Goal: Task Accomplishment & Management: Use online tool/utility

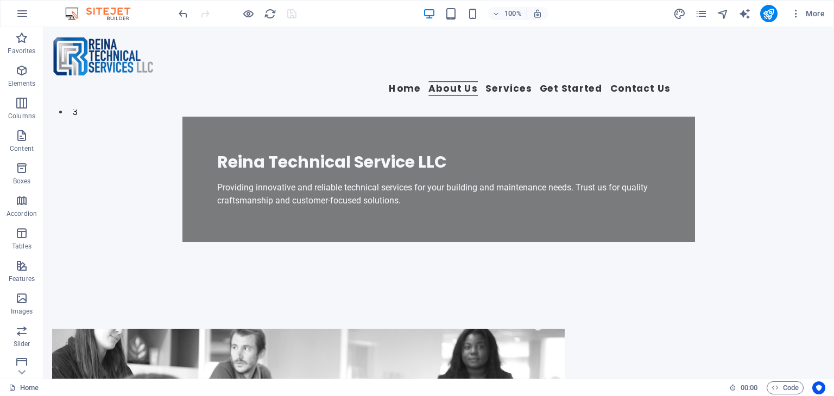
scroll to position [543, 0]
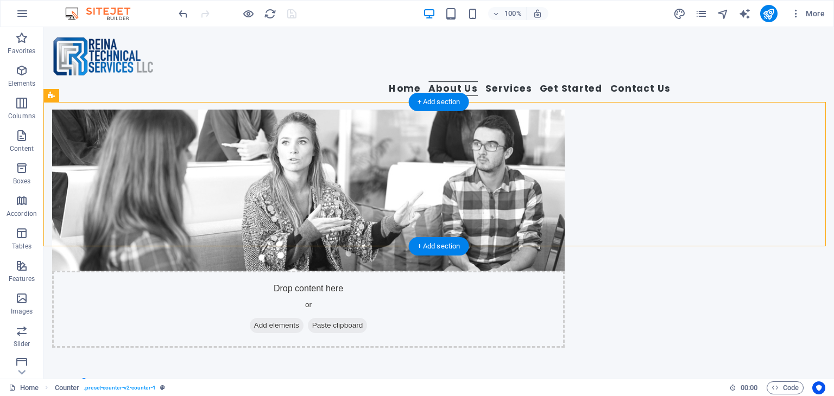
drag, startPoint x: 733, startPoint y: 219, endPoint x: 209, endPoint y: 167, distance: 526.1
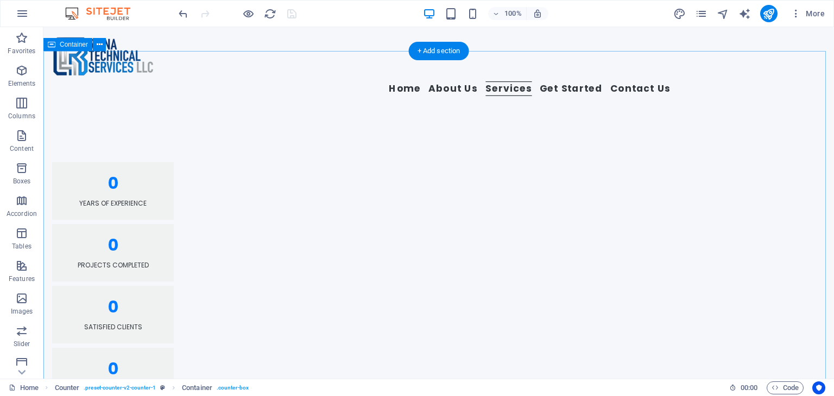
scroll to position [1031, 0]
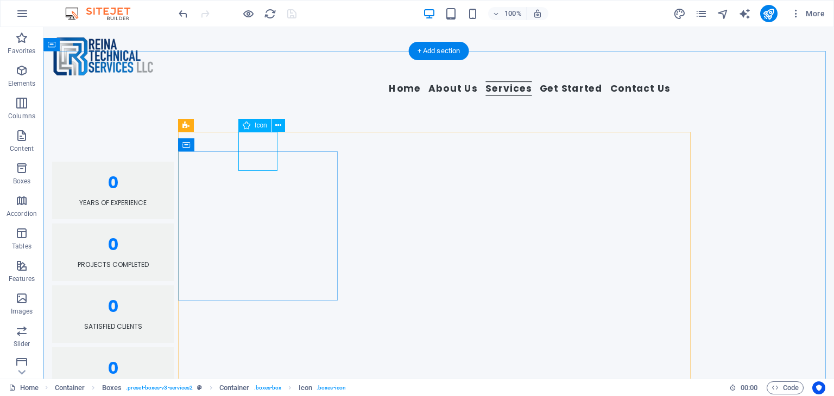
scroll to position [1031, 0]
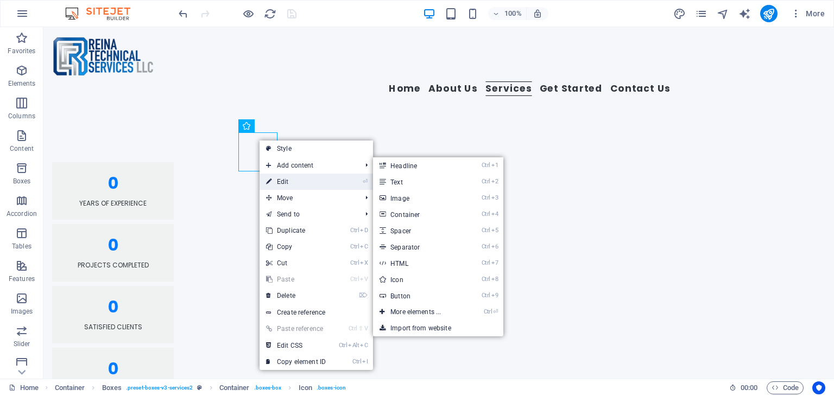
click at [300, 179] on link "⏎ Edit" at bounding box center [296, 182] width 73 height 16
select select "xMidYMid"
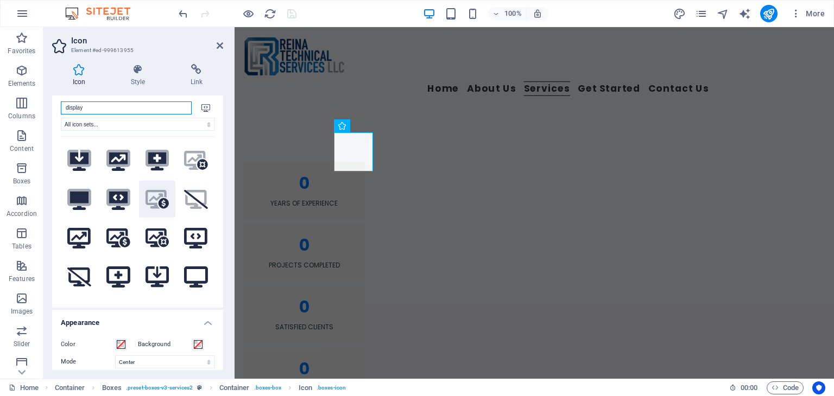
scroll to position [0, 0]
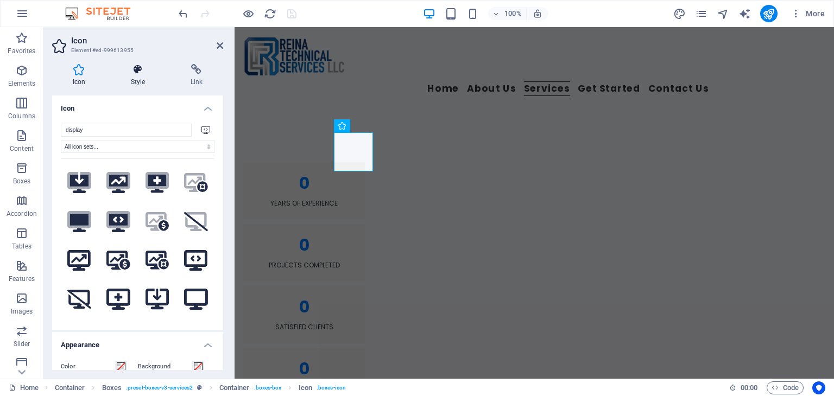
click at [140, 71] on icon at bounding box center [137, 69] width 55 height 11
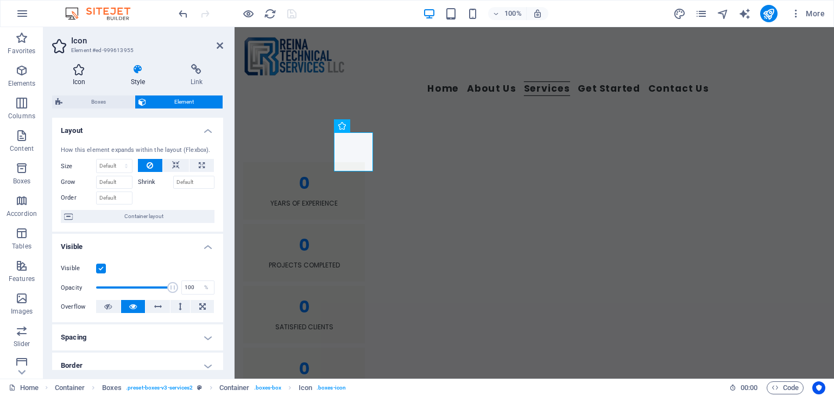
click at [85, 68] on icon at bounding box center [79, 69] width 54 height 11
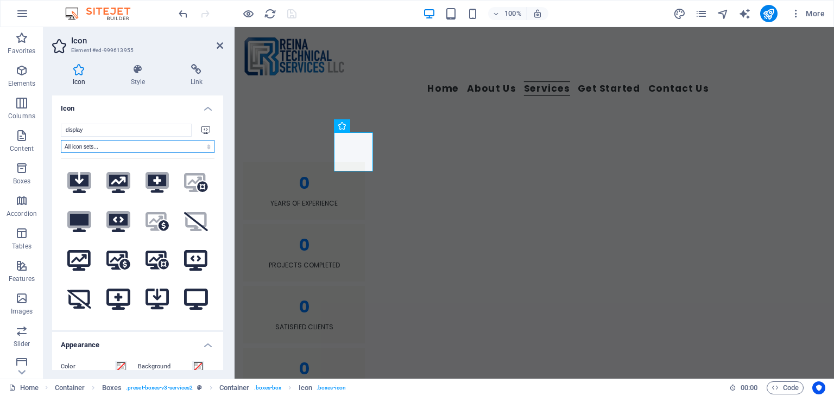
click at [140, 142] on select "All icon sets... IcoFont Ionicons FontAwesome Brands FontAwesome Duotone FontAw…" at bounding box center [138, 146] width 154 height 13
click at [142, 147] on select "All icon sets... IcoFont Ionicons FontAwesome Brands FontAwesome Duotone FontAw…" at bounding box center [138, 146] width 154 height 13
click at [203, 129] on icon at bounding box center [205, 130] width 9 height 8
click at [103, 133] on input "display" at bounding box center [126, 130] width 131 height 13
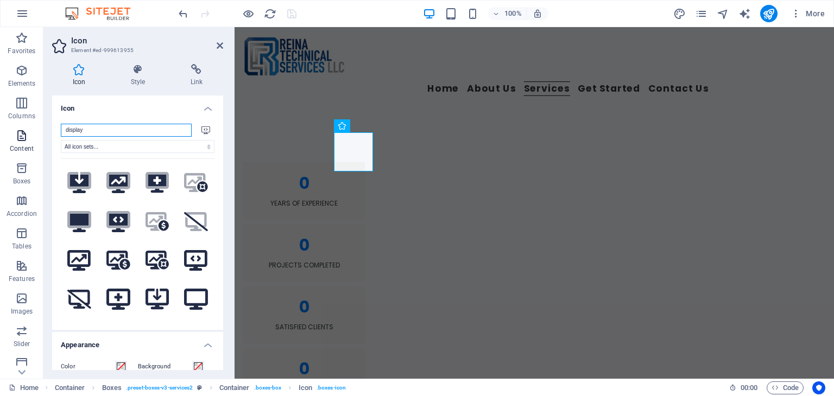
drag, startPoint x: 103, startPoint y: 133, endPoint x: 33, endPoint y: 131, distance: 69.5
click at [33, 131] on section "Favorites Elements Columns Content Boxes Accordion Tables Features Images Slide…" at bounding box center [417, 203] width 834 height 352
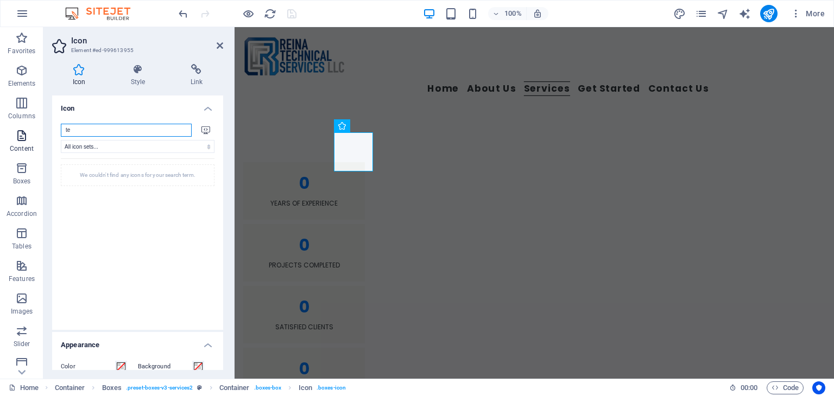
type input "t"
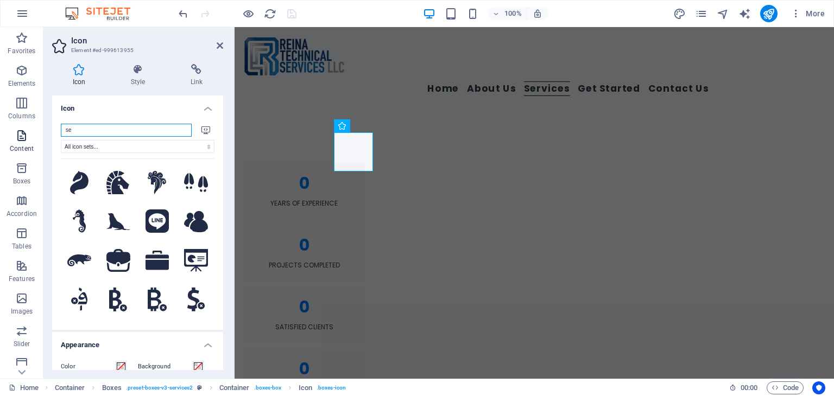
type input "s"
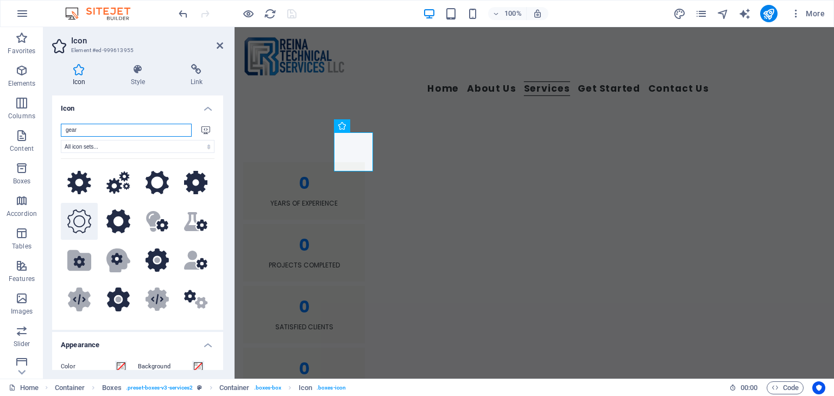
type input "gear"
click at [74, 218] on icon at bounding box center [79, 222] width 24 height 24
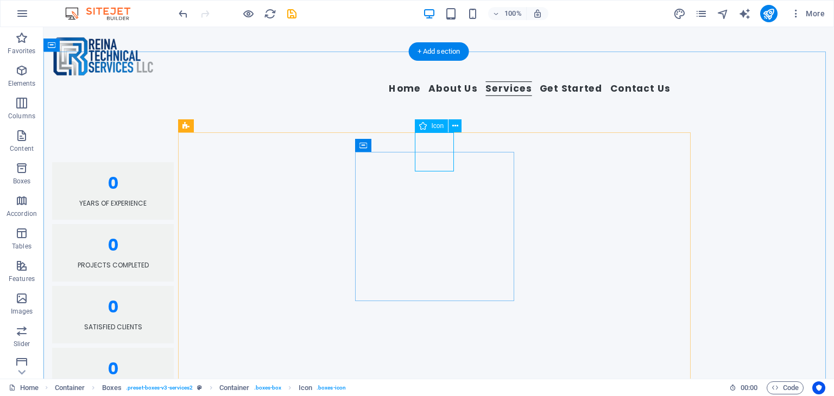
select select "xMidYMid"
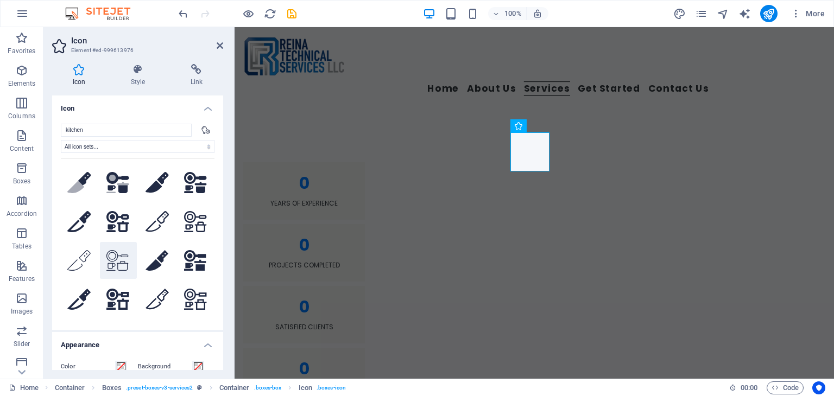
click at [120, 255] on icon at bounding box center [117, 260] width 22 height 21
drag, startPoint x: 99, startPoint y: 128, endPoint x: 66, endPoint y: 128, distance: 33.1
click at [66, 128] on input "kitchen" at bounding box center [126, 130] width 131 height 13
click at [92, 128] on input "kitchen" at bounding box center [126, 130] width 131 height 13
drag, startPoint x: 92, startPoint y: 128, endPoint x: 59, endPoint y: 128, distance: 33.1
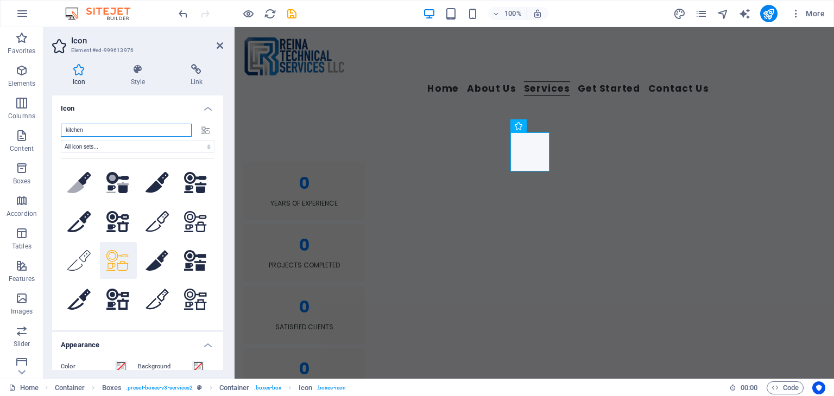
click at [59, 128] on div "kitchen All icon sets... IcoFont Ionicons FontAwesome Brands FontAwesome Duoton…" at bounding box center [137, 222] width 171 height 215
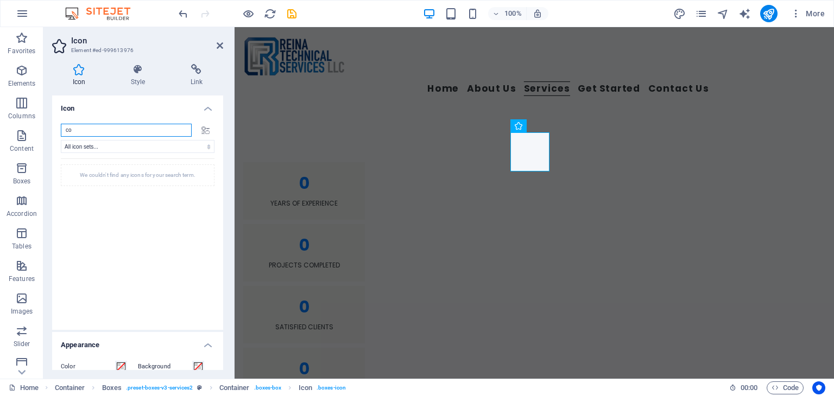
type input "c"
click at [185, 14] on icon "undo" at bounding box center [183, 14] width 12 height 12
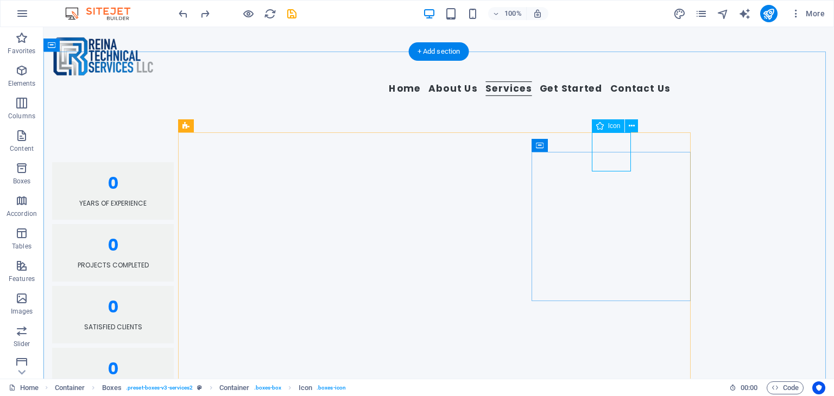
select select "xMidYMid"
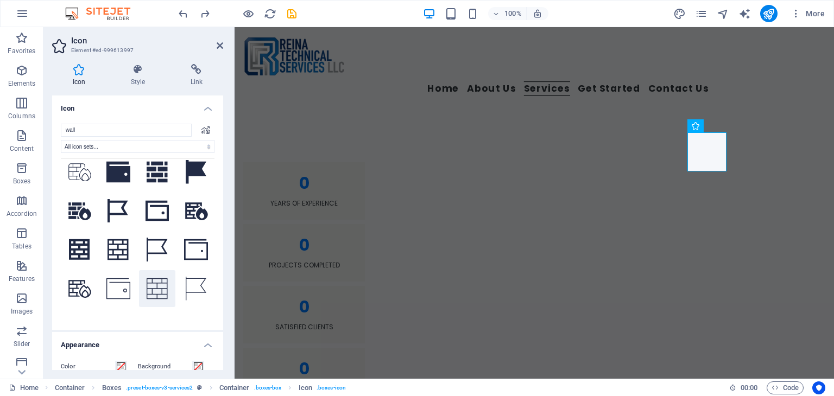
scroll to position [301, 0]
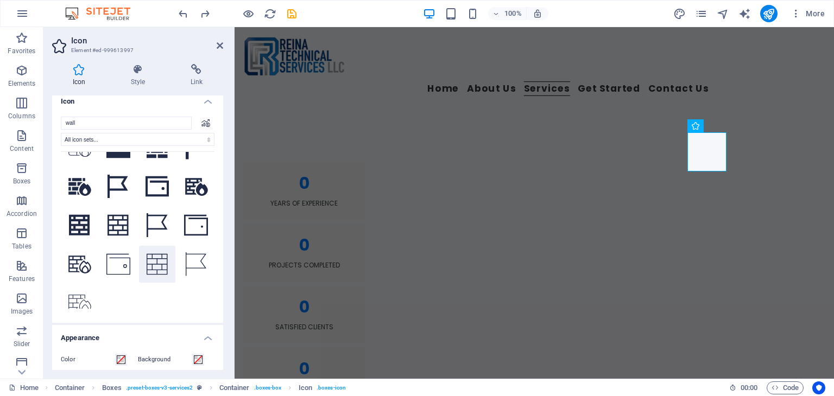
click at [156, 256] on icon at bounding box center [157, 265] width 21 height 24
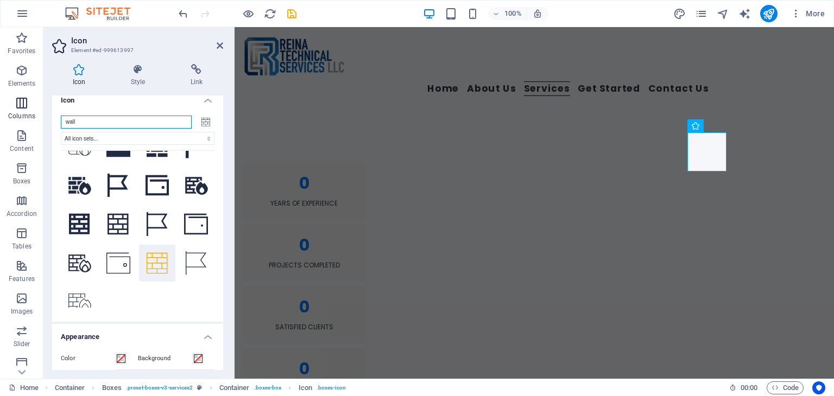
drag, startPoint x: 115, startPoint y: 121, endPoint x: 39, endPoint y: 121, distance: 76.6
click at [39, 121] on section "Favorites Elements Columns Content Boxes Accordion Tables Features Images Slide…" at bounding box center [417, 203] width 834 height 352
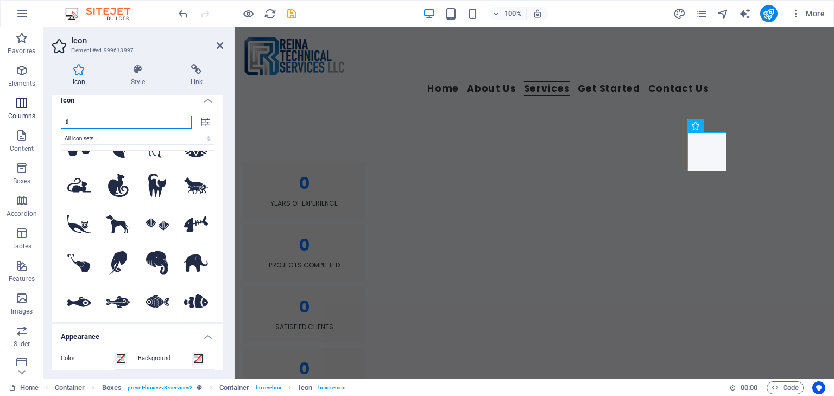
type input "til"
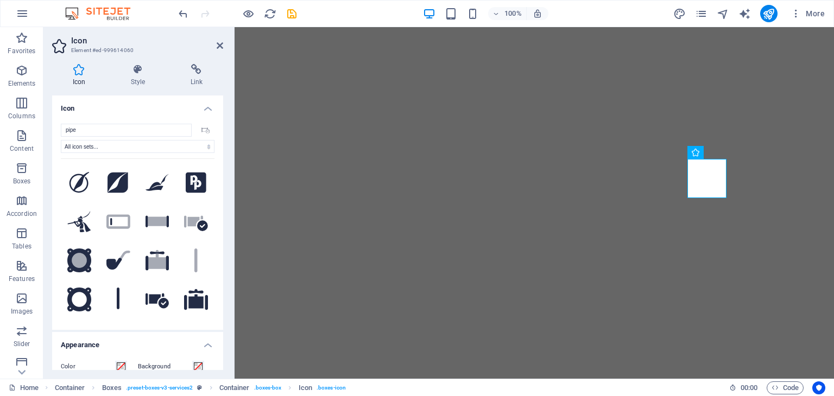
select select "xMidYMid"
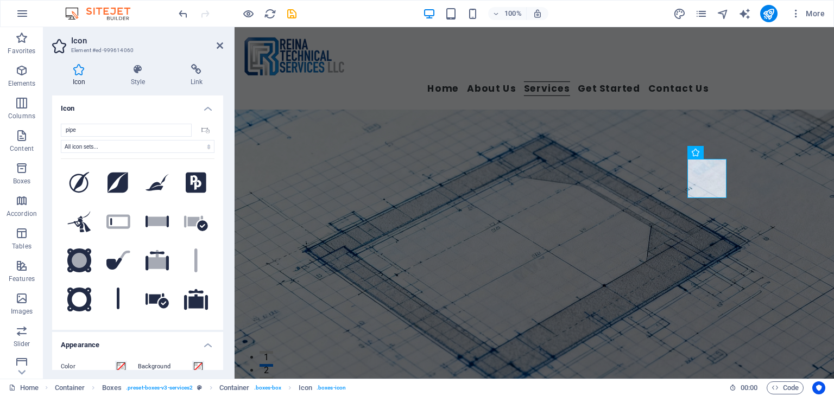
scroll to position [1191, 0]
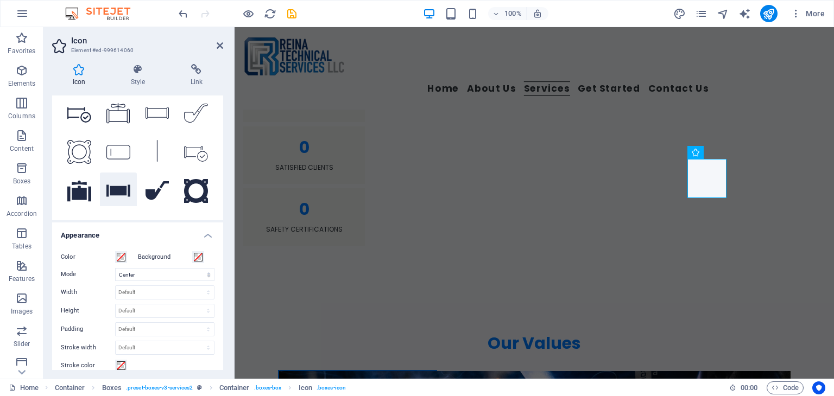
click at [122, 185] on icon at bounding box center [118, 191] width 24 height 12
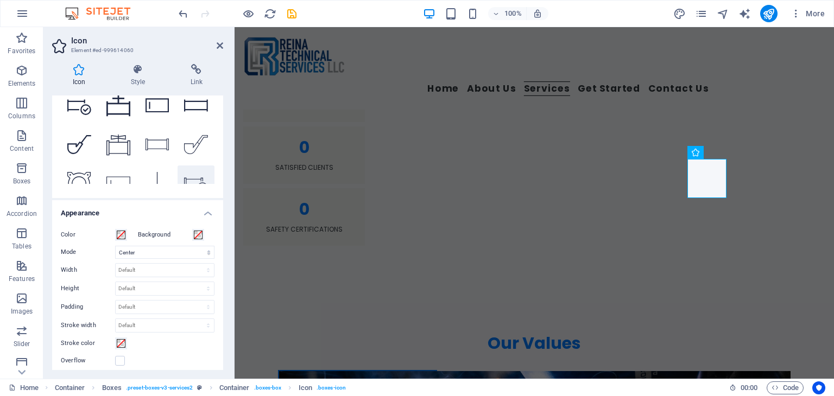
scroll to position [133, 0]
click at [185, 174] on icon at bounding box center [196, 183] width 24 height 19
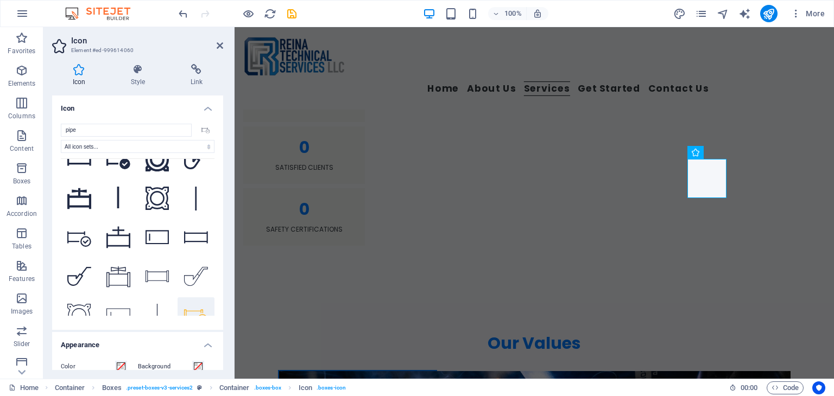
scroll to position [482, 0]
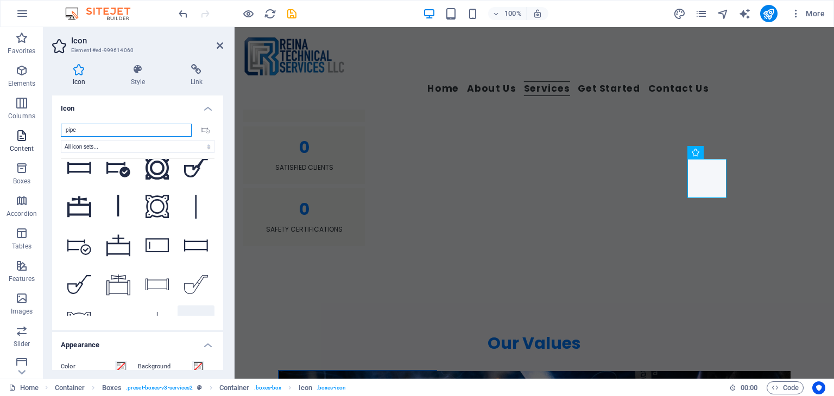
drag, startPoint x: 109, startPoint y: 131, endPoint x: 40, endPoint y: 130, distance: 69.0
click at [40, 130] on section "Favorites Elements Columns Content Boxes Accordion Tables Features Images Slide…" at bounding box center [417, 203] width 834 height 352
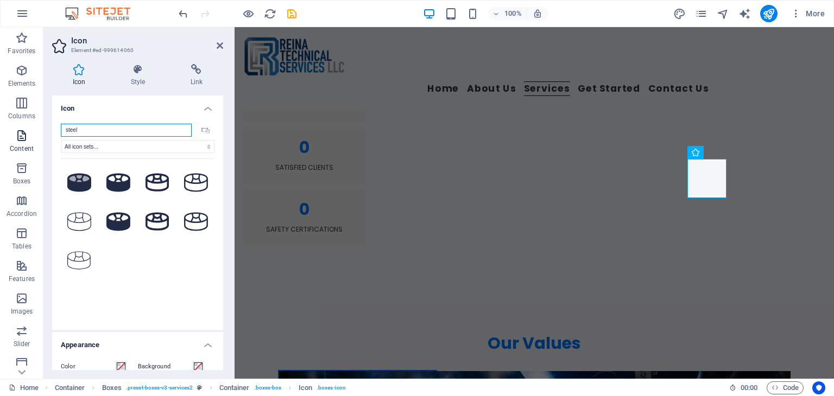
scroll to position [0, 0]
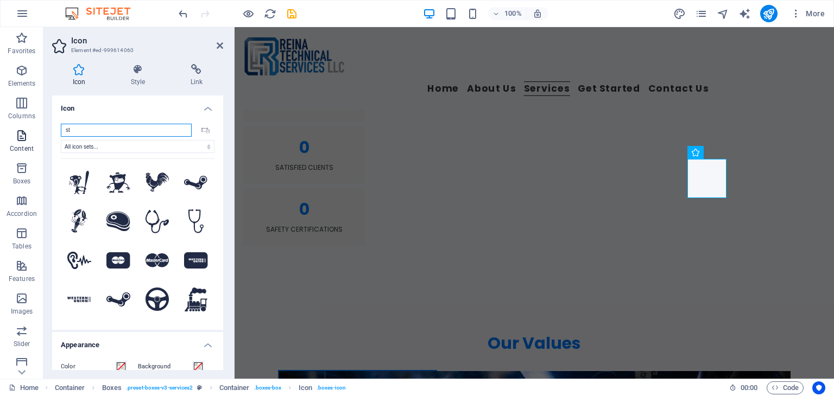
type input "s"
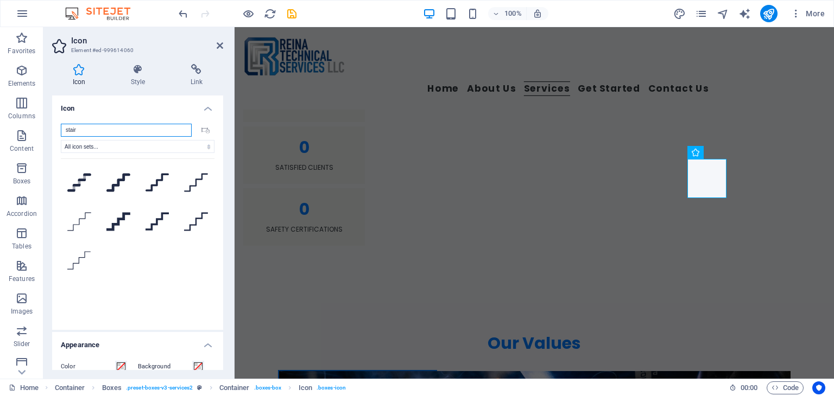
drag, startPoint x: 72, startPoint y: 133, endPoint x: 57, endPoint y: 133, distance: 14.7
click at [57, 133] on div "stair All icon sets... IcoFont Ionicons FontAwesome Brands FontAwesome Duotone …" at bounding box center [137, 222] width 171 height 215
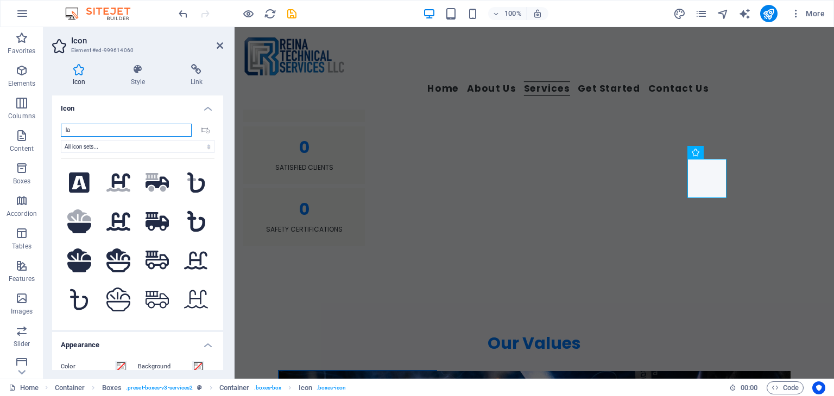
type input "l"
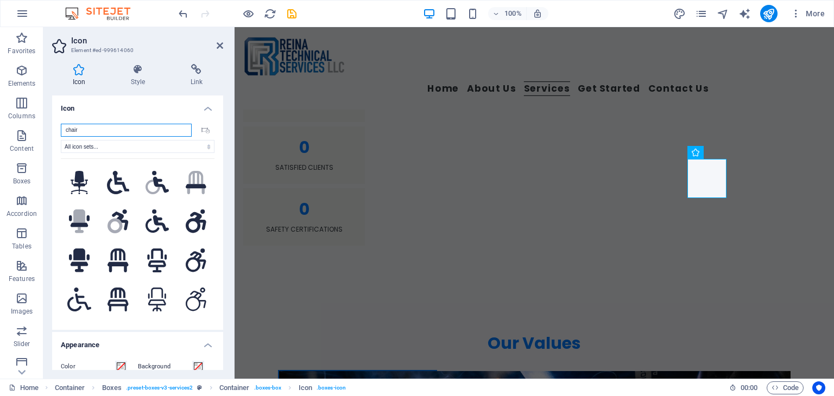
click at [134, 134] on input "chair" at bounding box center [126, 130] width 131 height 13
drag, startPoint x: 126, startPoint y: 128, endPoint x: 54, endPoint y: 130, distance: 71.7
click at [54, 130] on div "chair All icon sets... IcoFont Ionicons FontAwesome Brands FontAwesome Duotone …" at bounding box center [137, 222] width 171 height 215
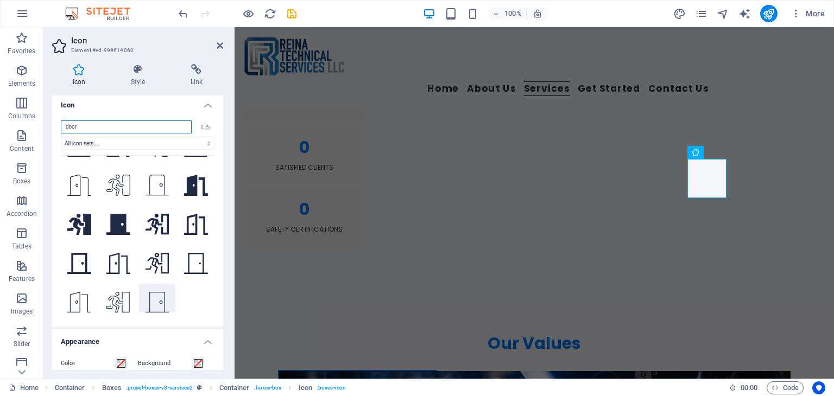
scroll to position [4, 0]
type input "door"
click at [119, 261] on icon at bounding box center [118, 263] width 24 height 21
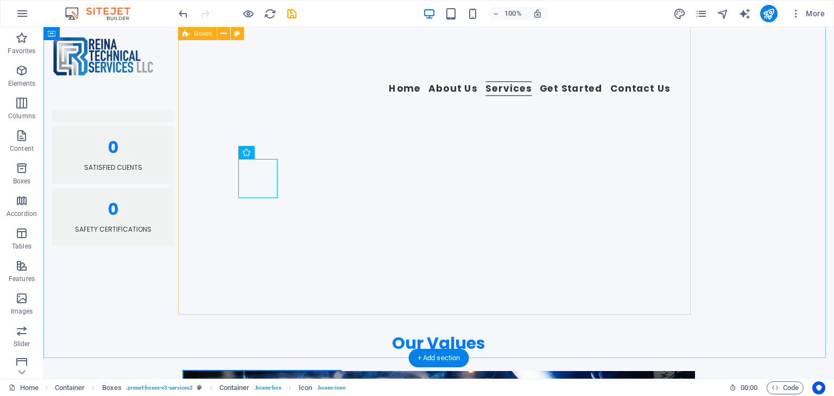
drag, startPoint x: 171, startPoint y: 164, endPoint x: 362, endPoint y: 164, distance: 190.6
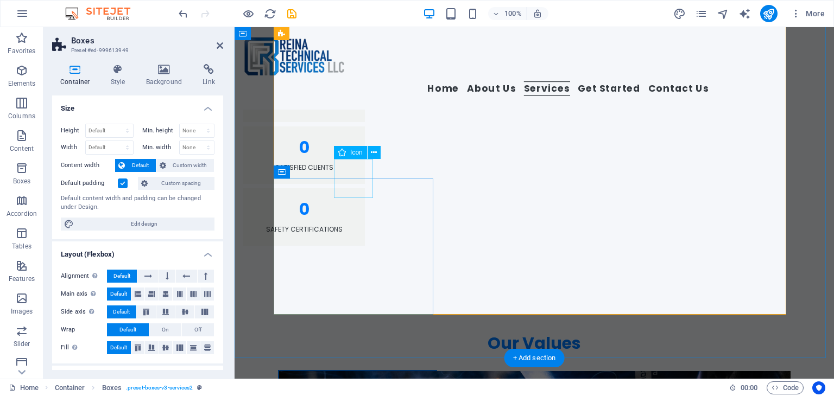
select select "xMidYMid"
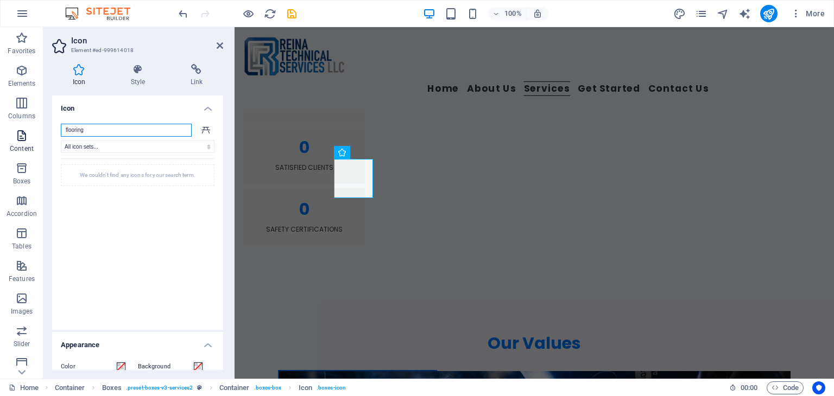
drag, startPoint x: 104, startPoint y: 129, endPoint x: 37, endPoint y: 129, distance: 67.3
click at [37, 129] on section "Favorites Elements Columns Content Boxes Accordion Tables Features Images Slide…" at bounding box center [417, 203] width 834 height 352
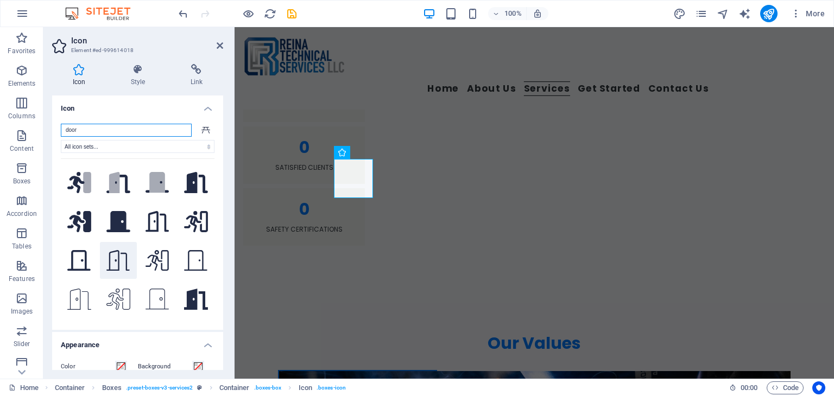
type input "door"
click at [122, 257] on icon at bounding box center [118, 260] width 24 height 21
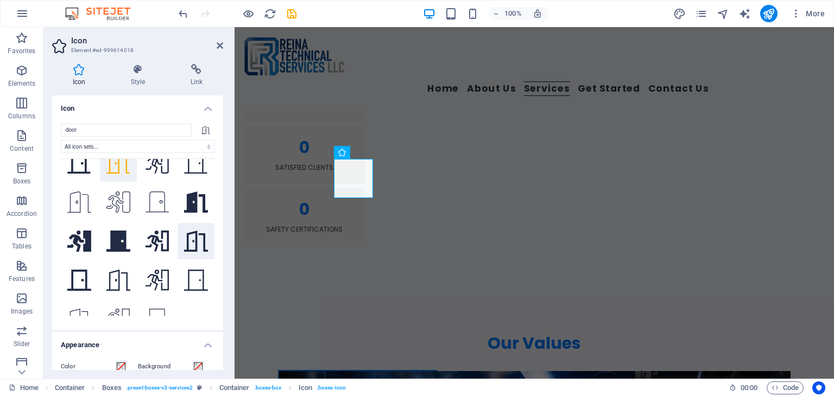
click at [193, 245] on button at bounding box center [196, 241] width 37 height 37
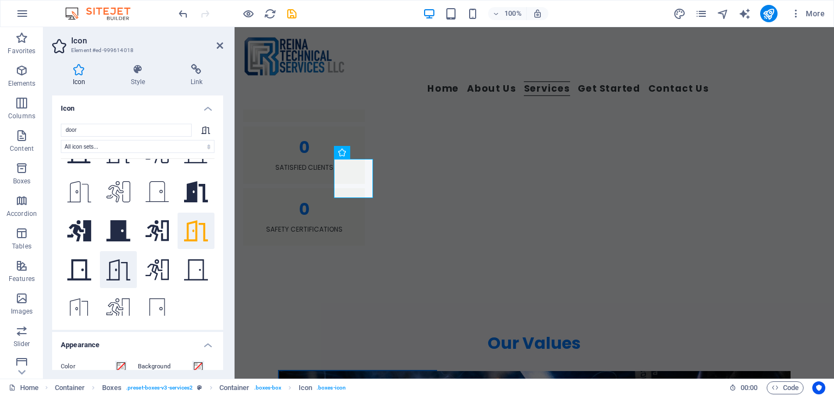
click at [116, 267] on icon at bounding box center [118, 270] width 24 height 21
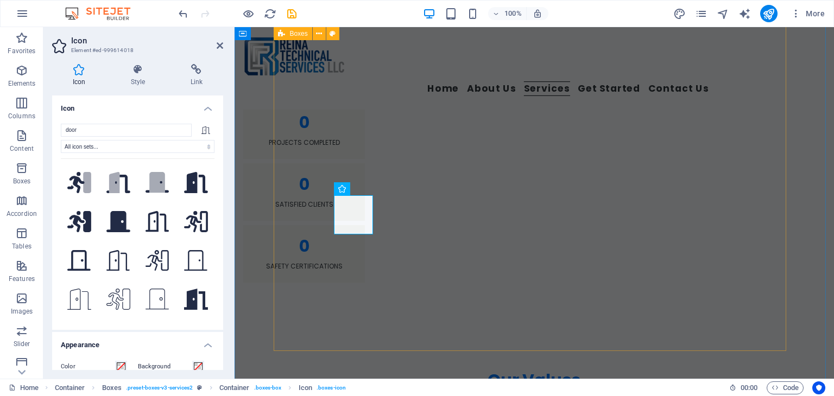
scroll to position [1154, 0]
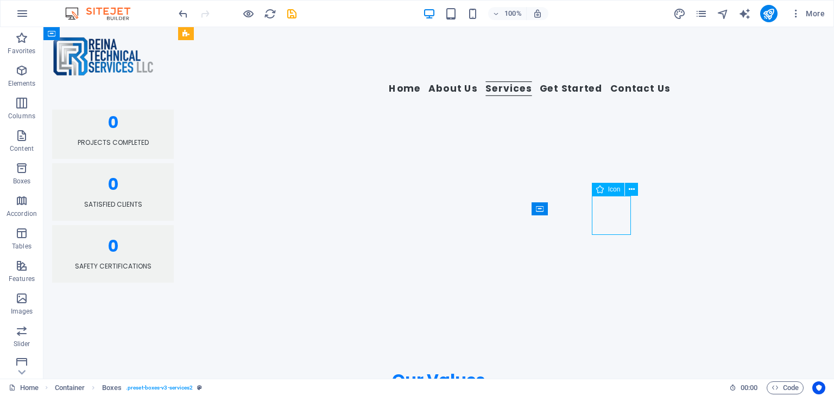
select select "xMidYMid"
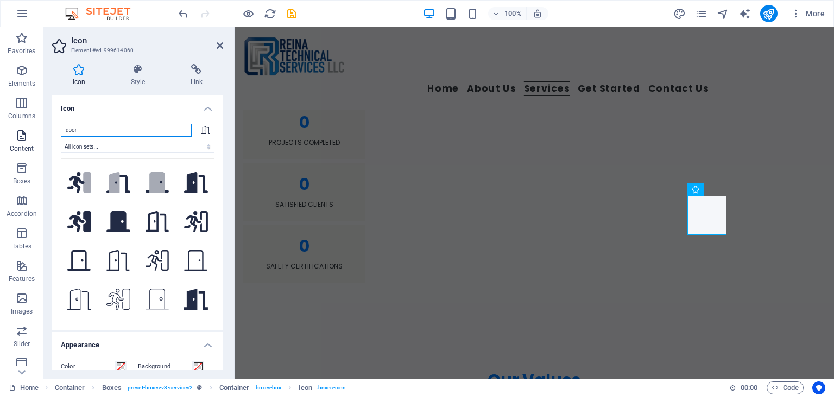
drag, startPoint x: 93, startPoint y: 130, endPoint x: 39, endPoint y: 130, distance: 54.3
click at [39, 130] on section "Favorites Elements Columns Content Boxes Accordion Tables Features Images Slide…" at bounding box center [417, 203] width 834 height 352
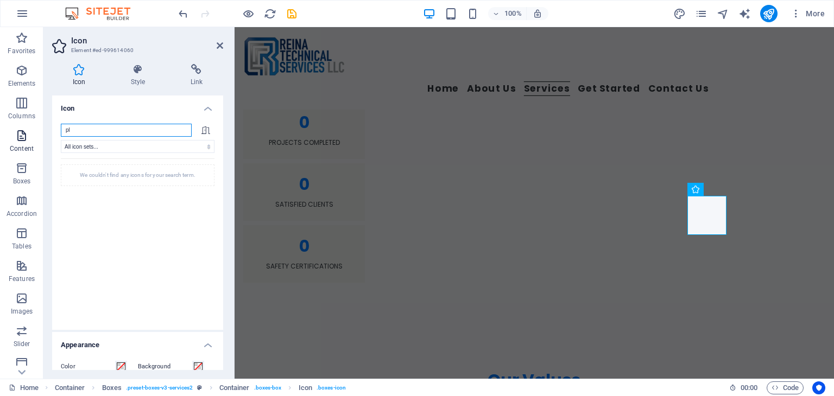
type input "p"
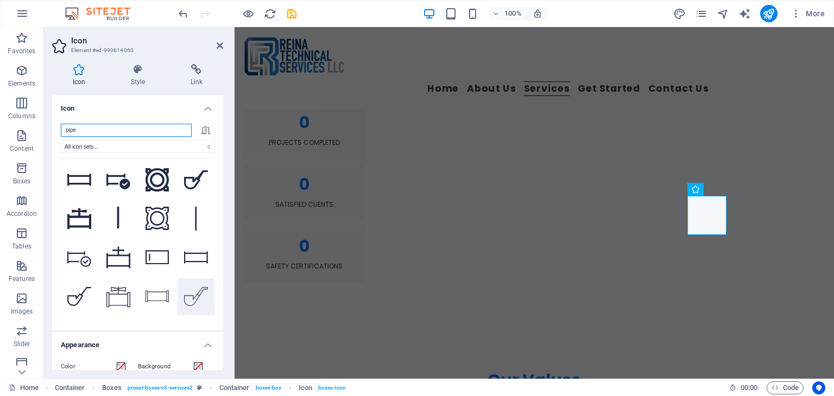
scroll to position [490, 0]
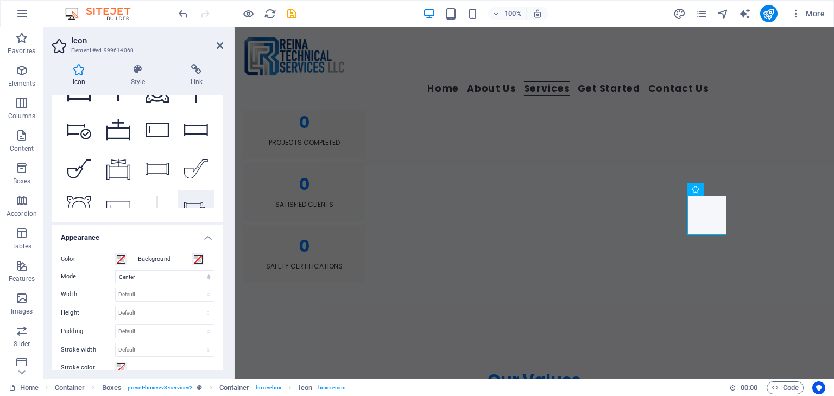
type input "pipe"
click at [193, 199] on icon at bounding box center [196, 208] width 24 height 19
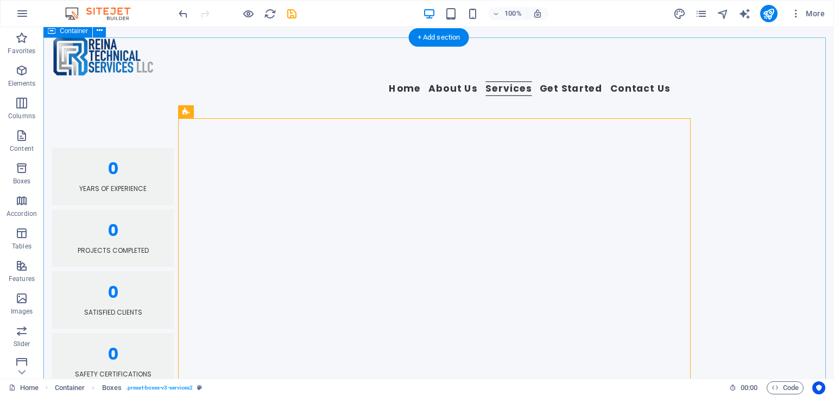
scroll to position [1045, 0]
select select "xMidYMid"
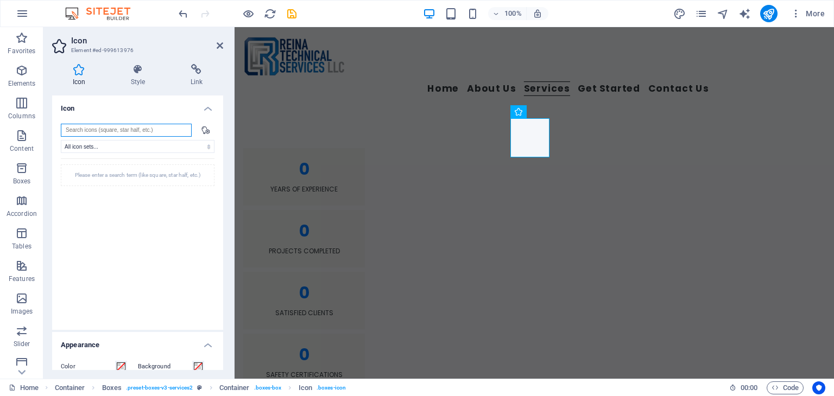
click at [84, 131] on input "search" at bounding box center [126, 130] width 131 height 13
type input "in"
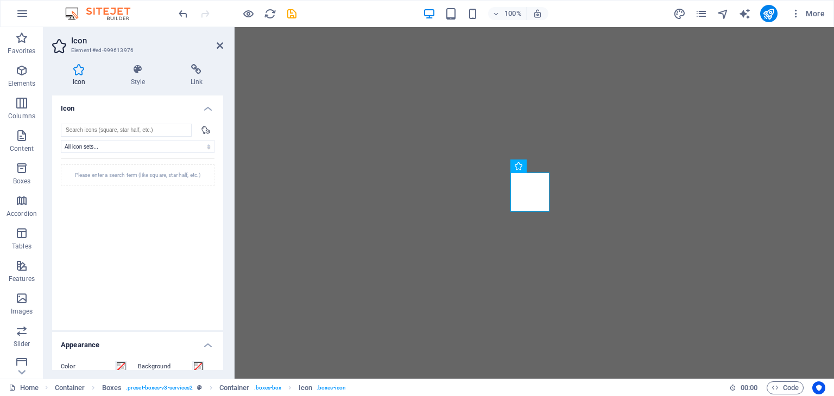
select select "xMidYMid"
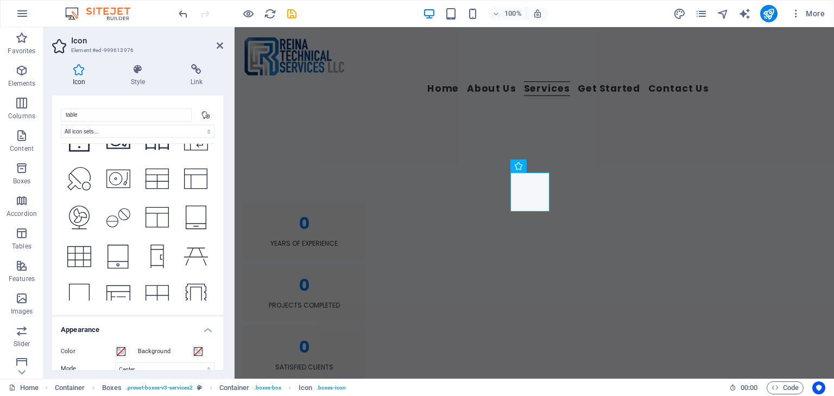
scroll to position [15, 0]
click at [182, 278] on button at bounding box center [196, 296] width 37 height 37
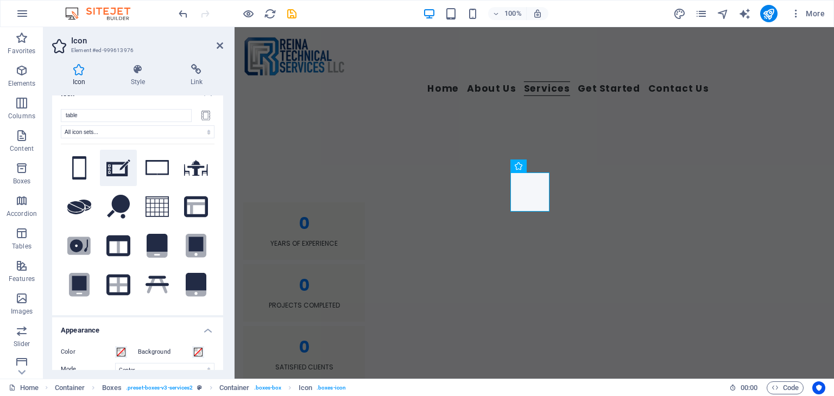
scroll to position [0, 0]
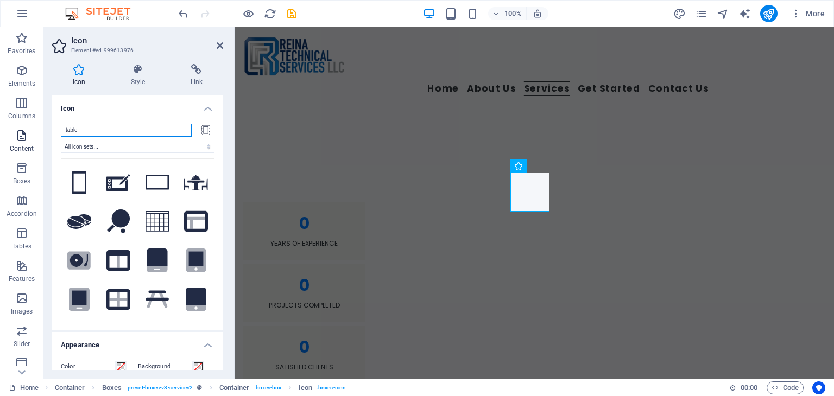
drag, startPoint x: 104, startPoint y: 129, endPoint x: 24, endPoint y: 127, distance: 79.9
click at [24, 127] on section "Favorites Elements Columns Content Boxes Accordion Tables Features Images Slide…" at bounding box center [417, 203] width 834 height 352
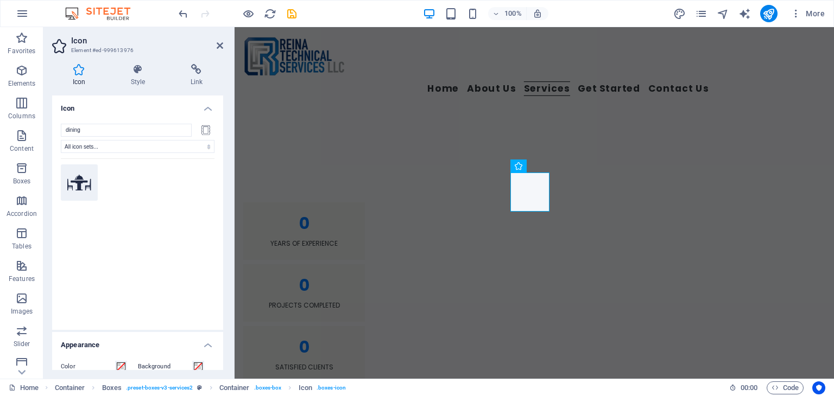
click at [78, 179] on icon at bounding box center [79, 183] width 24 height 16
click at [78, 180] on icon at bounding box center [79, 183] width 24 height 16
click at [64, 129] on input "dining" at bounding box center [126, 130] width 131 height 13
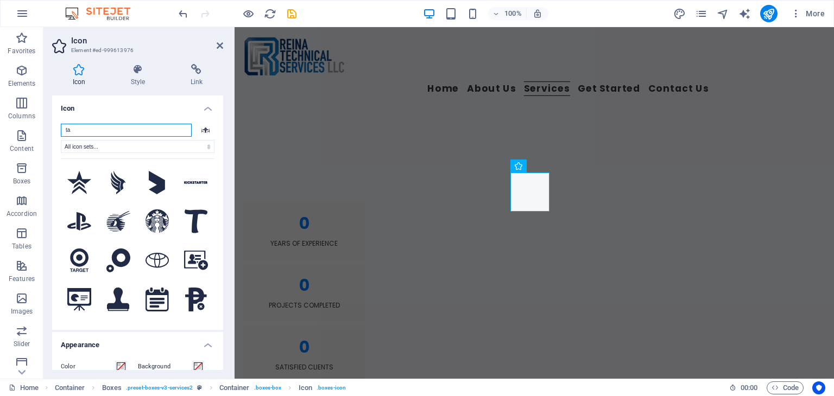
type input "tap"
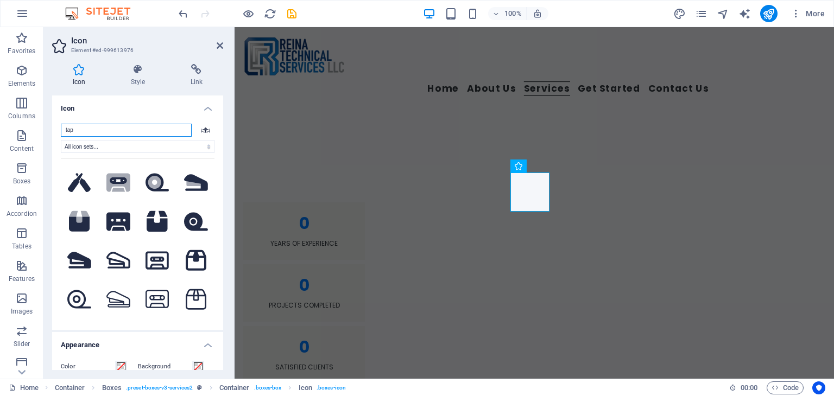
drag, startPoint x: 80, startPoint y: 129, endPoint x: 50, endPoint y: 129, distance: 30.4
click at [50, 129] on div "Icon Style Link Icon tap All icon sets... IcoFont Ionicons FontAwesome Brands F…" at bounding box center [137, 217] width 188 height 324
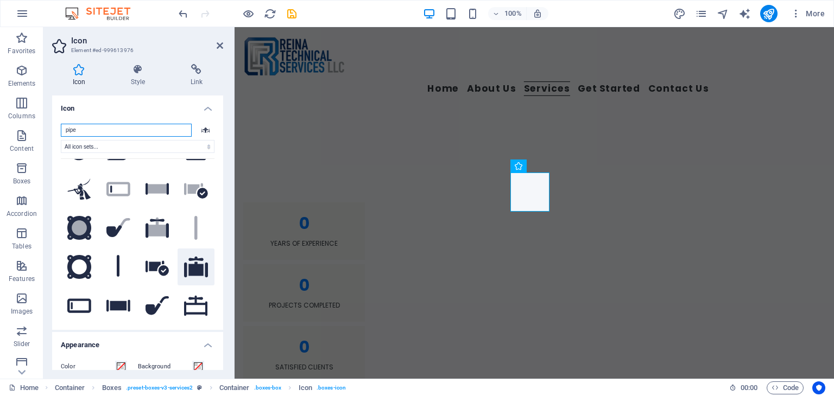
scroll to position [33, 0]
type input "pipe"
click at [193, 266] on icon at bounding box center [196, 267] width 24 height 21
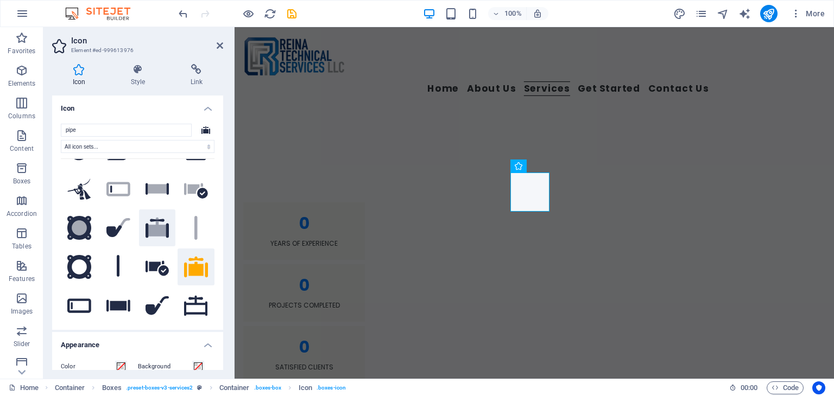
click at [163, 229] on icon at bounding box center [158, 229] width 24 height 20
click at [159, 190] on icon at bounding box center [157, 189] width 19 height 10
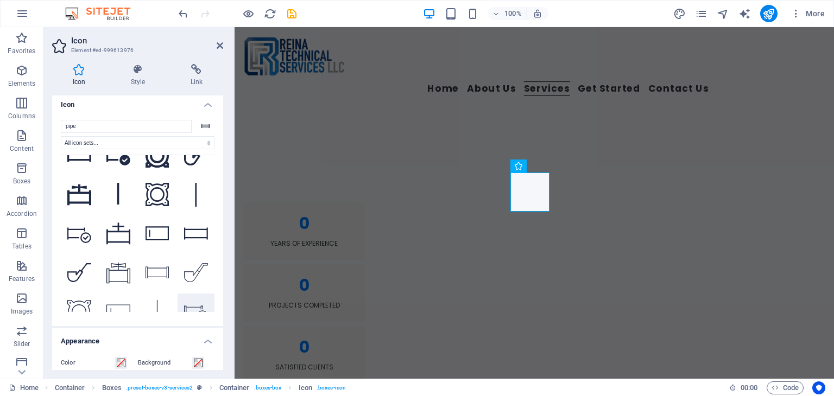
scroll to position [4, 0]
click at [188, 306] on icon at bounding box center [196, 313] width 24 height 15
click at [118, 262] on icon at bounding box center [118, 272] width 24 height 21
click at [123, 224] on icon at bounding box center [118, 234] width 24 height 24
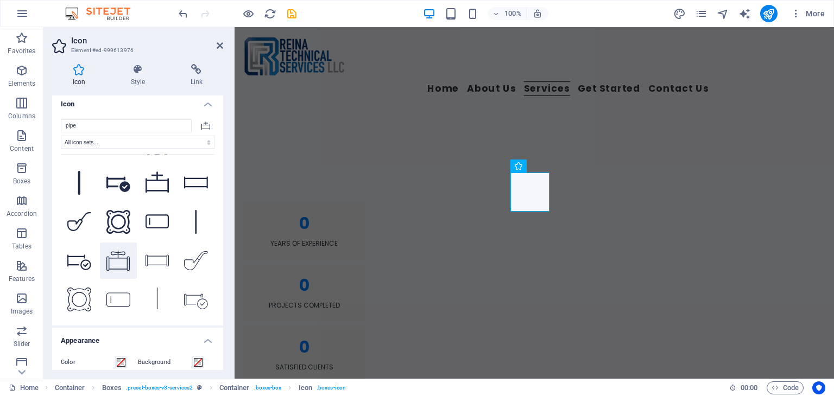
click at [121, 249] on icon at bounding box center [118, 261] width 24 height 24
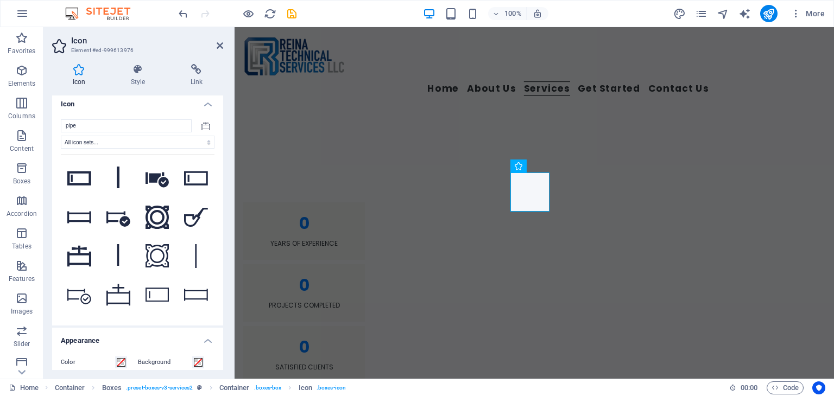
scroll to position [490, 0]
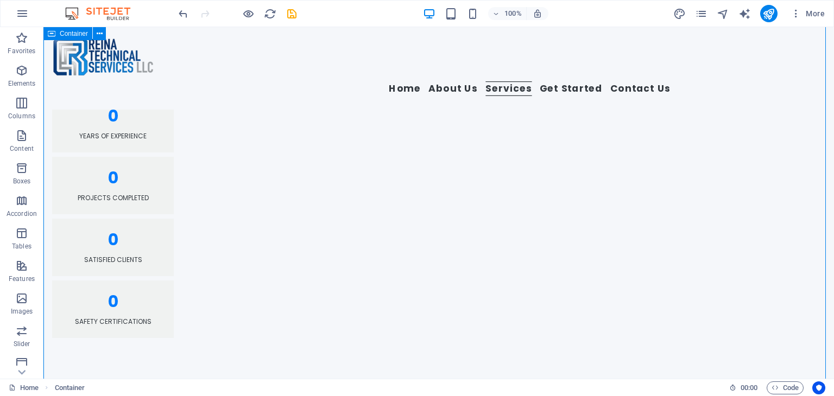
scroll to position [1099, 0]
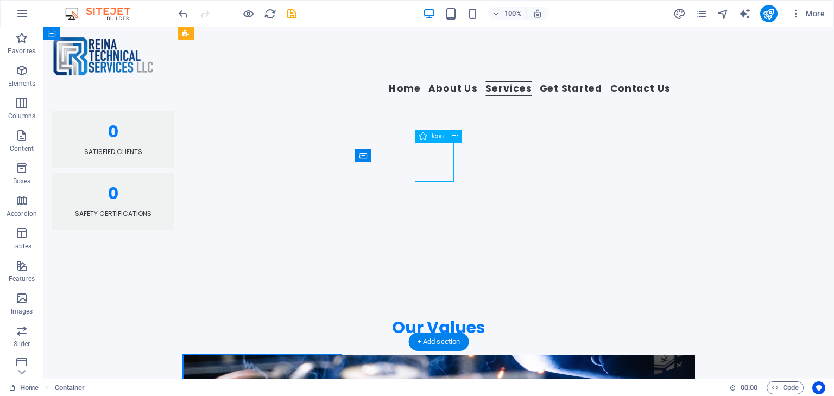
scroll to position [1207, 0]
select select "xMidYMid"
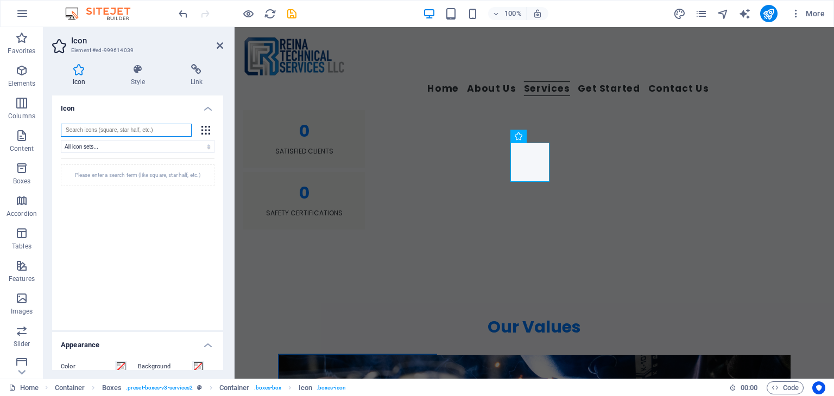
click at [119, 131] on input "search" at bounding box center [126, 130] width 131 height 13
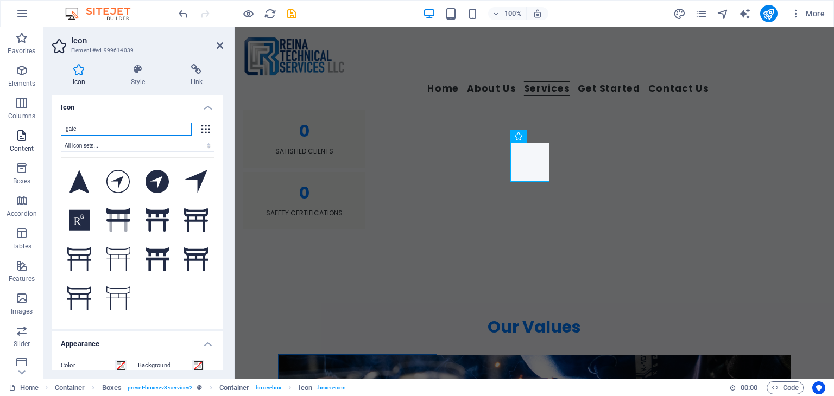
scroll to position [1, 0]
drag, startPoint x: 74, startPoint y: 127, endPoint x: 37, endPoint y: 127, distance: 36.9
click at [37, 127] on section "Favorites Elements Columns Content Boxes Accordion Tables Features Images Slide…" at bounding box center [417, 203] width 834 height 352
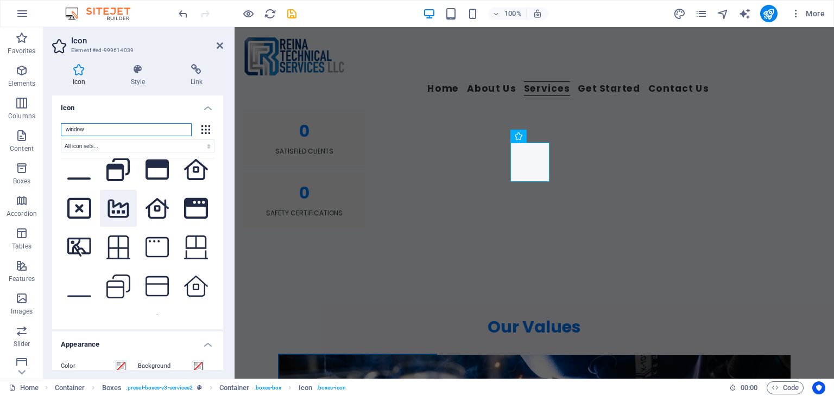
scroll to position [325, 0]
type input "window"
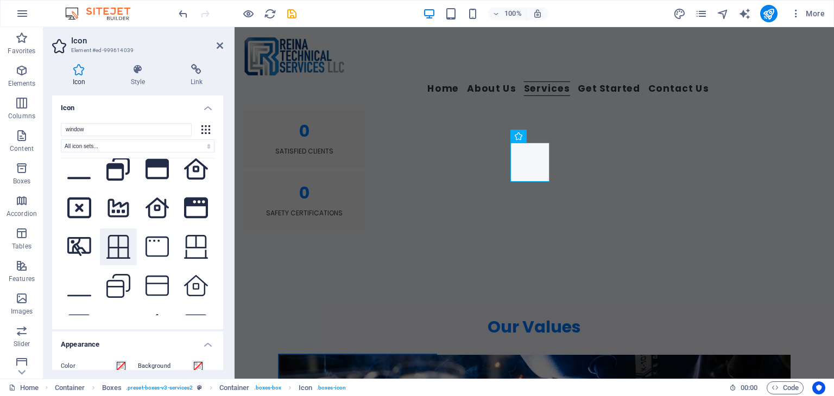
click at [115, 235] on icon at bounding box center [118, 247] width 24 height 24
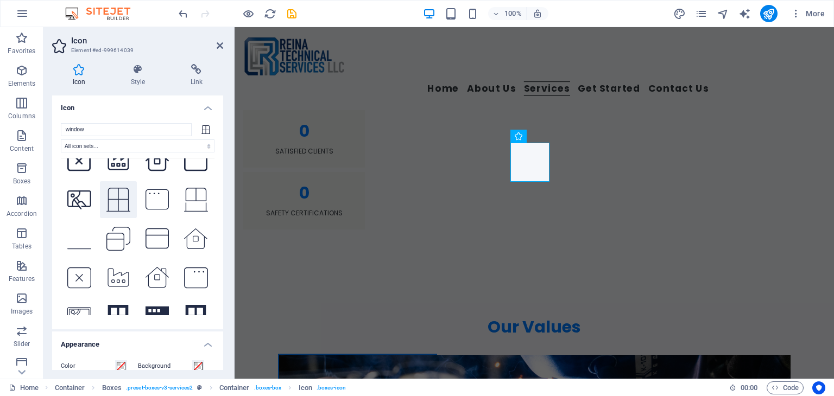
click at [123, 190] on icon at bounding box center [118, 200] width 24 height 24
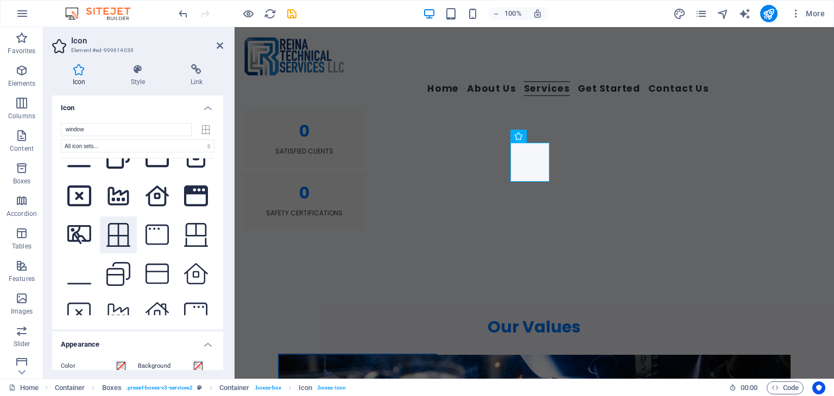
click at [119, 223] on icon at bounding box center [118, 235] width 24 height 24
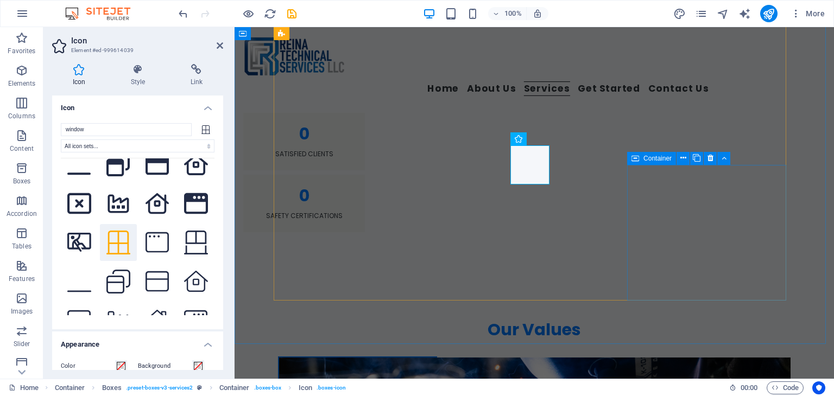
scroll to position [1204, 0]
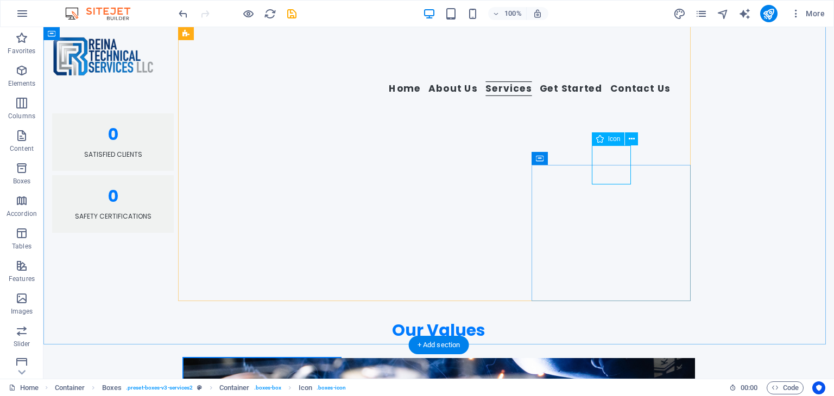
select select "xMidYMid"
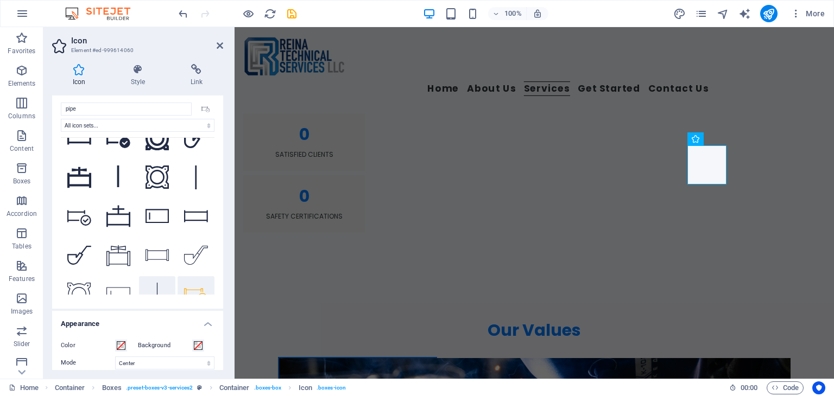
scroll to position [22, 0]
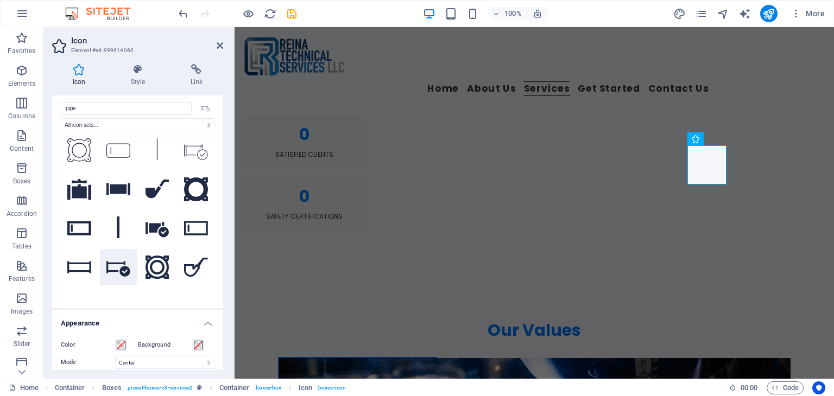
click at [112, 258] on icon at bounding box center [118, 267] width 24 height 19
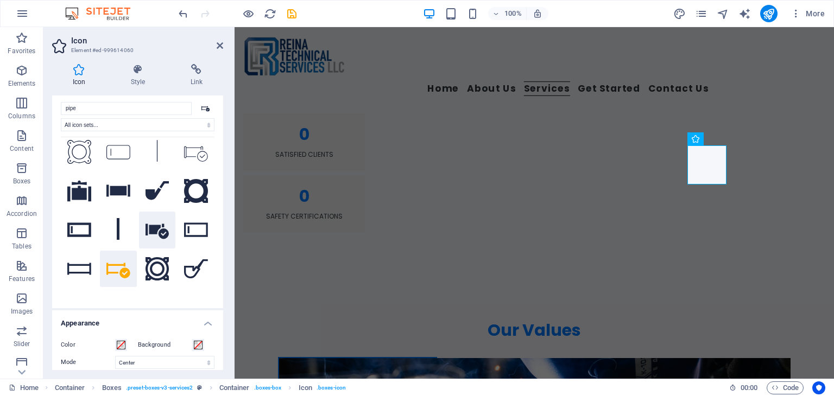
click at [150, 224] on icon at bounding box center [158, 231] width 24 height 15
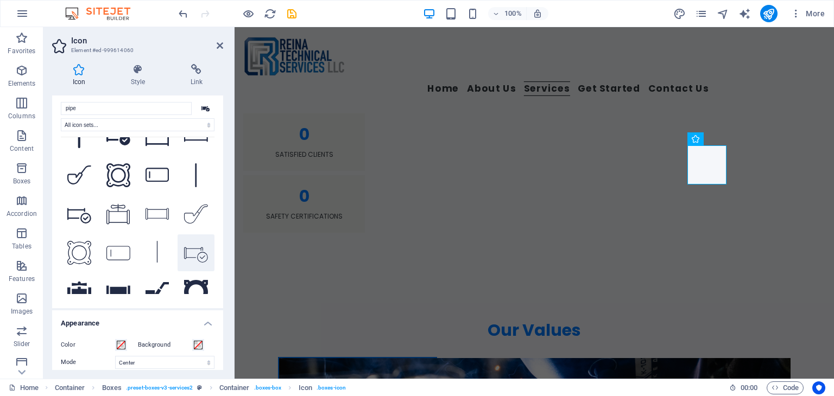
click at [184, 244] on icon at bounding box center [196, 253] width 24 height 19
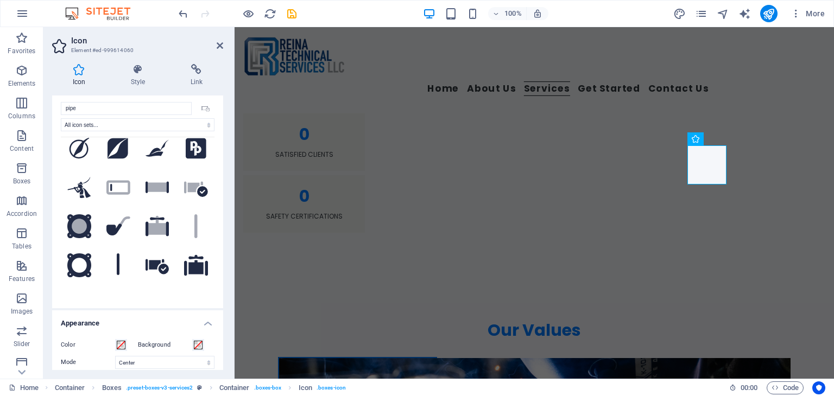
scroll to position [0, 0]
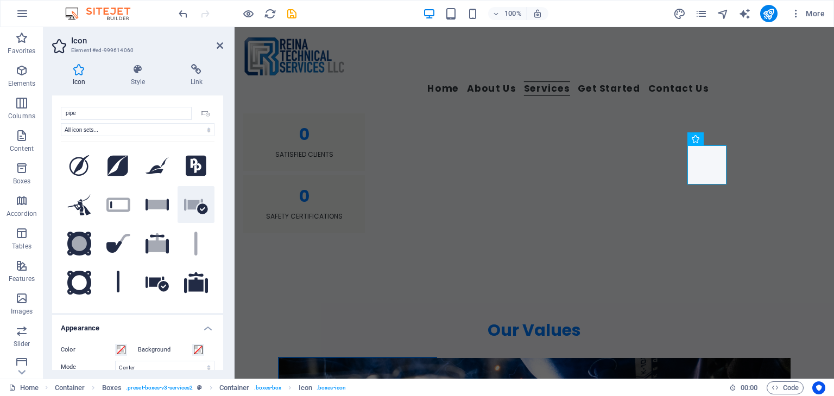
click at [185, 200] on icon at bounding box center [193, 205] width 19 height 12
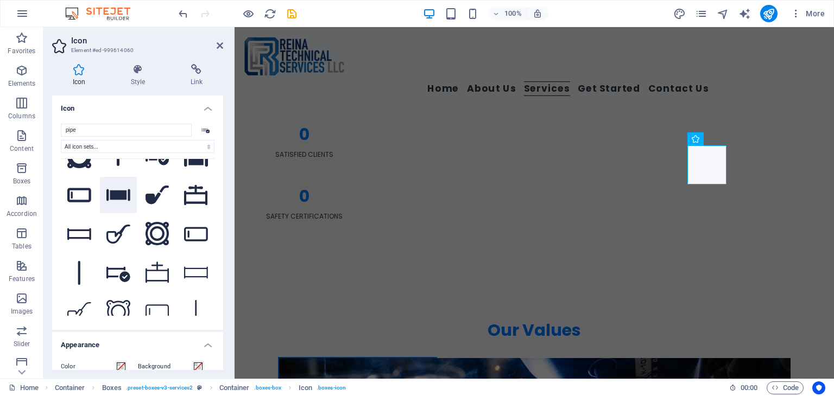
click at [117, 190] on icon at bounding box center [118, 196] width 24 height 12
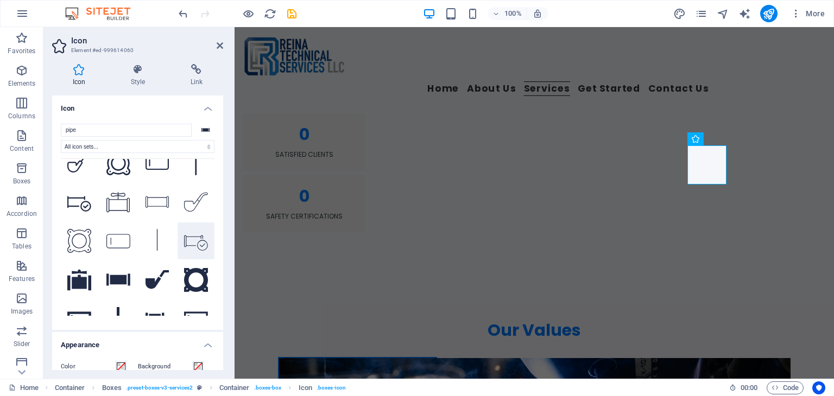
click at [193, 240] on button at bounding box center [196, 241] width 37 height 37
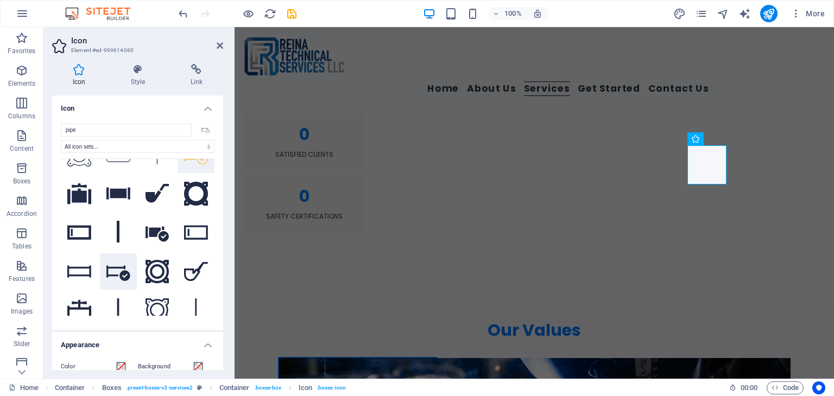
click at [108, 262] on icon at bounding box center [118, 271] width 24 height 19
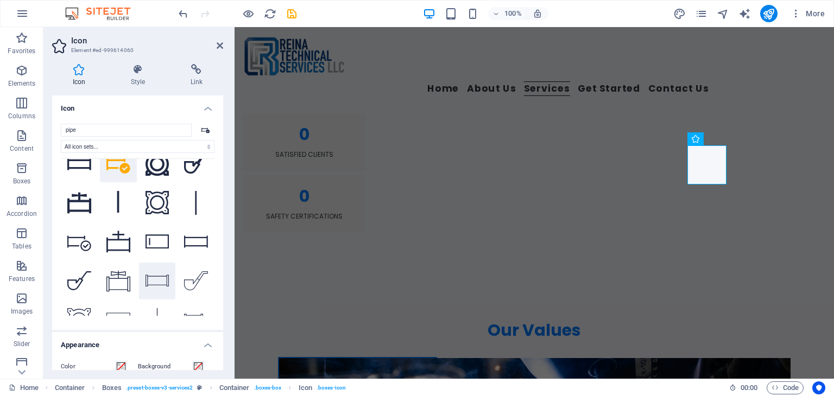
scroll to position [490, 0]
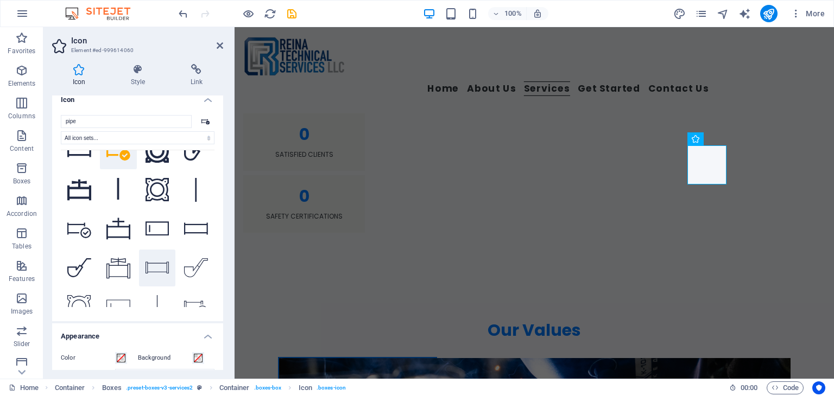
click at [151, 259] on icon at bounding box center [158, 268] width 24 height 19
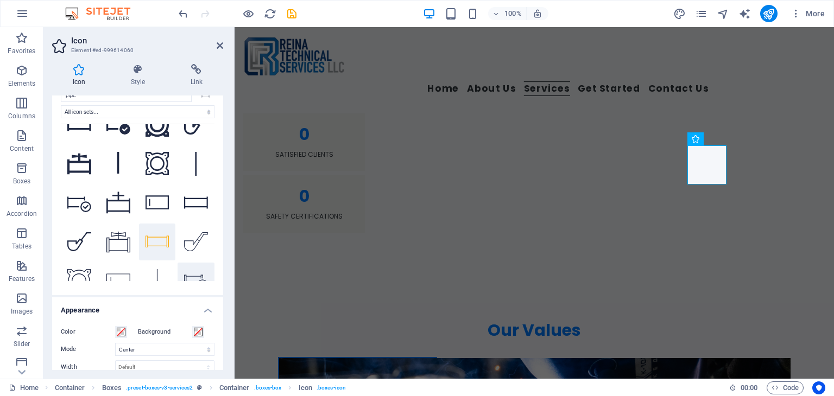
click at [186, 272] on icon at bounding box center [196, 281] width 24 height 19
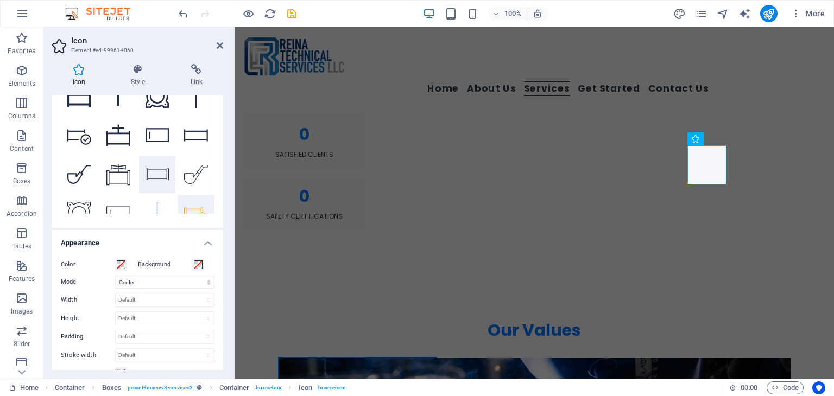
click at [159, 165] on icon at bounding box center [158, 174] width 24 height 19
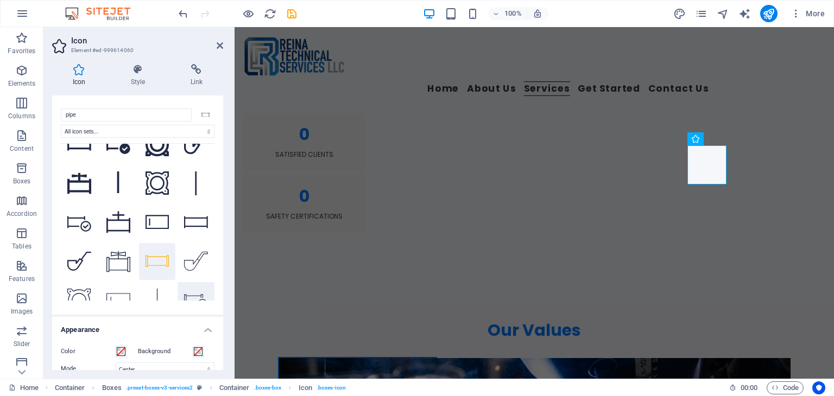
click at [186, 291] on icon at bounding box center [196, 300] width 24 height 19
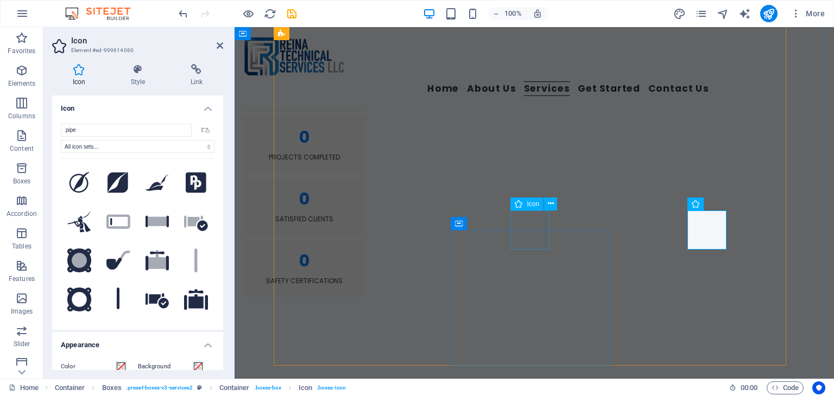
scroll to position [1138, 0]
select select "xMidYMid"
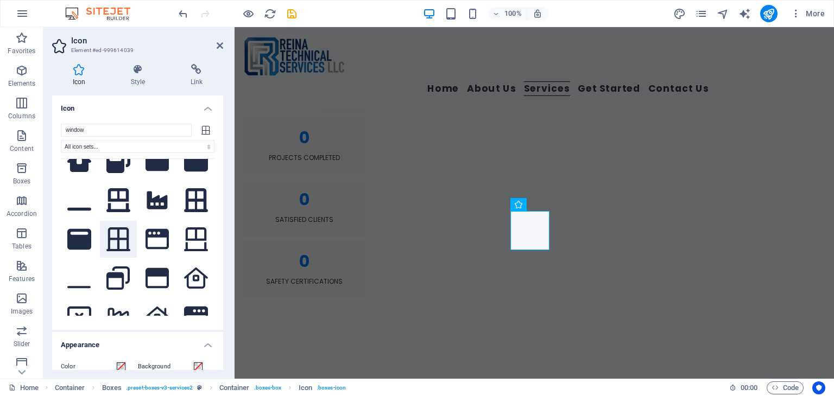
scroll to position [217, 0]
click at [118, 227] on icon at bounding box center [118, 239] width 24 height 24
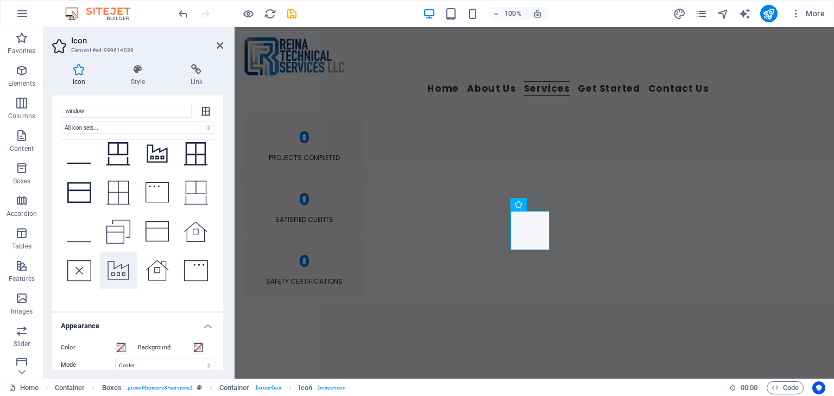
scroll to position [18, 0]
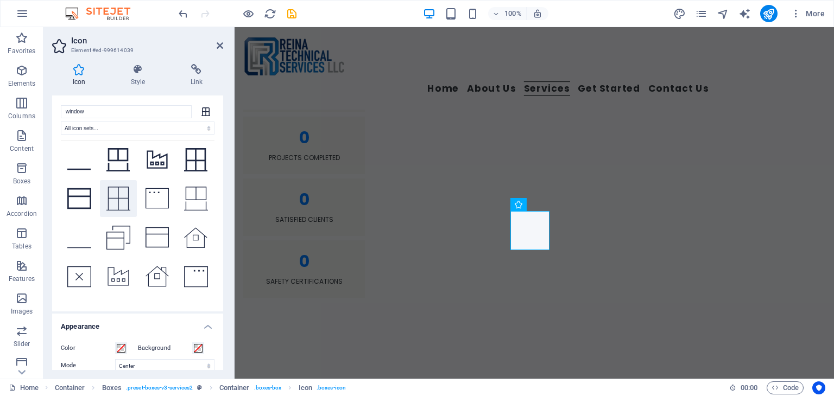
click at [116, 187] on icon at bounding box center [118, 199] width 24 height 24
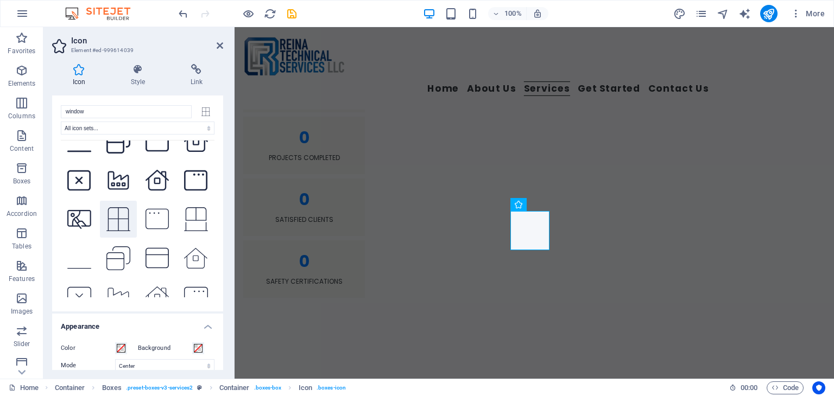
scroll to position [450, 0]
click at [122, 209] on icon at bounding box center [118, 221] width 24 height 24
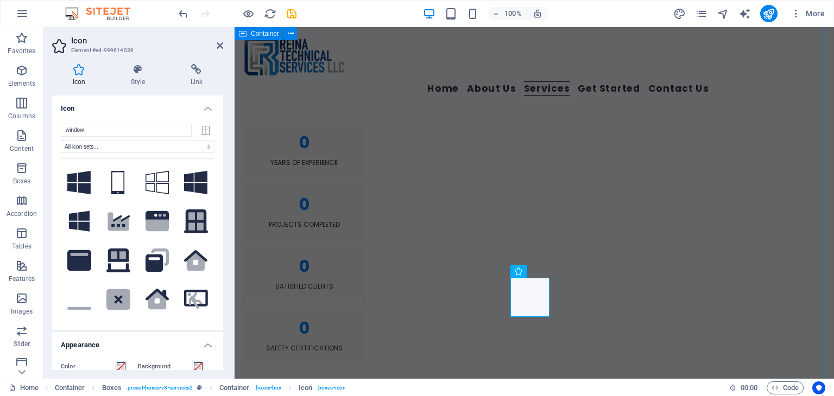
scroll to position [1072, 0]
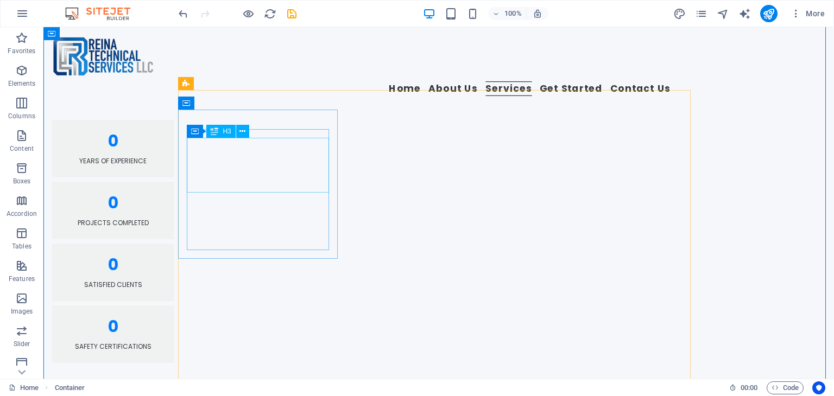
scroll to position [1073, 0]
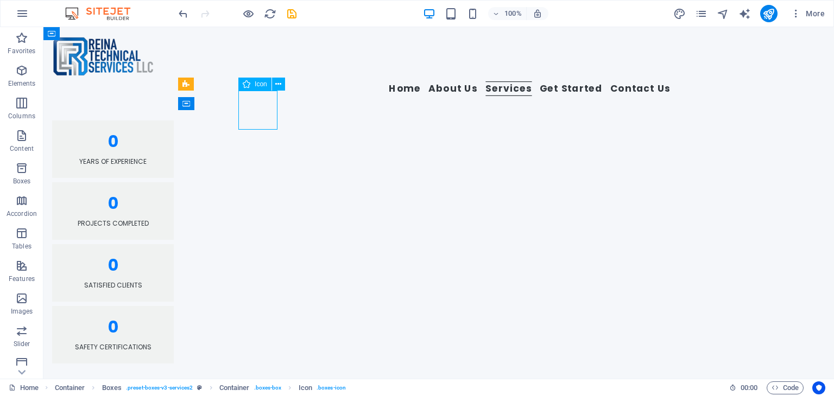
select select "xMidYMid"
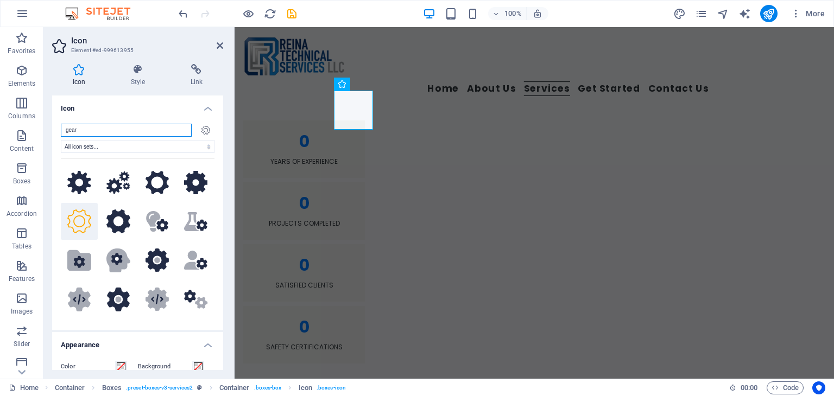
drag, startPoint x: 59, startPoint y: 129, endPoint x: 46, endPoint y: 129, distance: 13.0
click at [46, 129] on div "Icon Style Link Icon gear All icon sets... IcoFont Ionicons FontAwesome Brands …" at bounding box center [137, 217] width 188 height 324
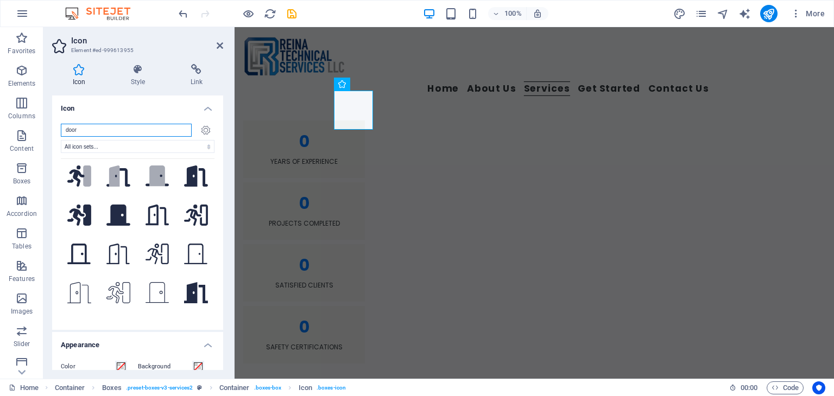
scroll to position [0, 0]
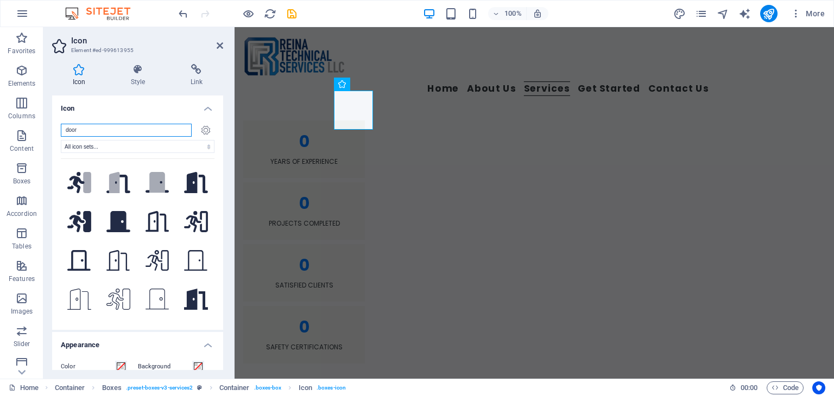
drag, startPoint x: 89, startPoint y: 132, endPoint x: 53, endPoint y: 131, distance: 35.9
click at [53, 131] on div "door All icon sets... IcoFont Ionicons FontAwesome Brands FontAwesome Duotone F…" at bounding box center [137, 222] width 171 height 215
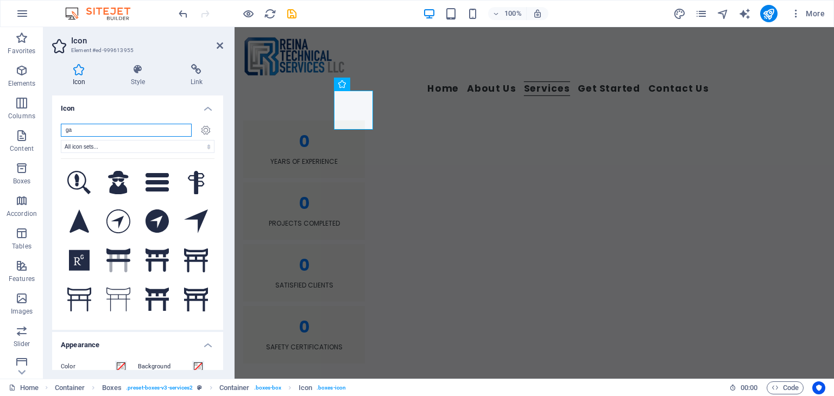
type input "g"
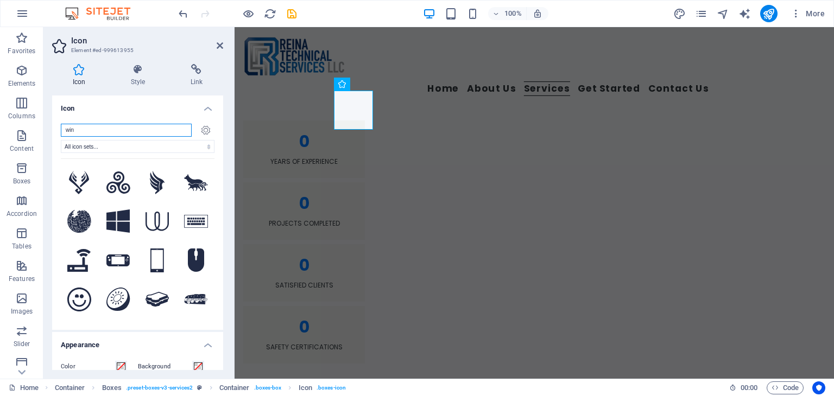
type input "wind"
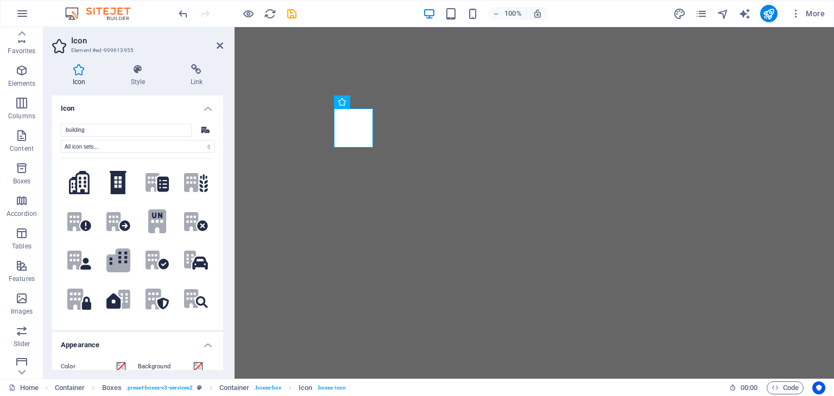
select select "xMidYMid"
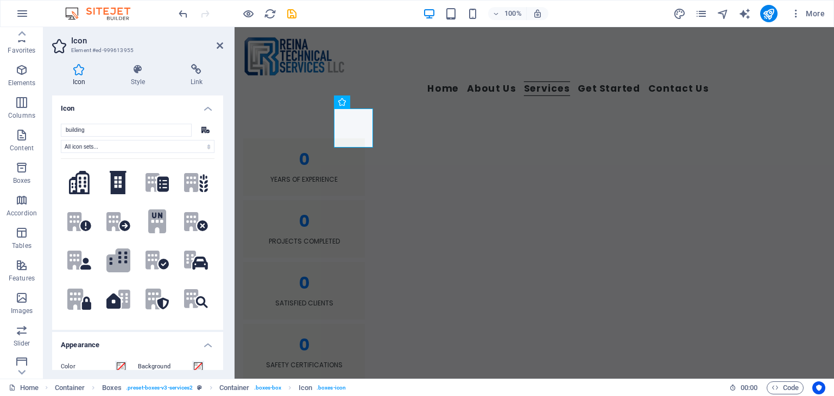
scroll to position [883, 0]
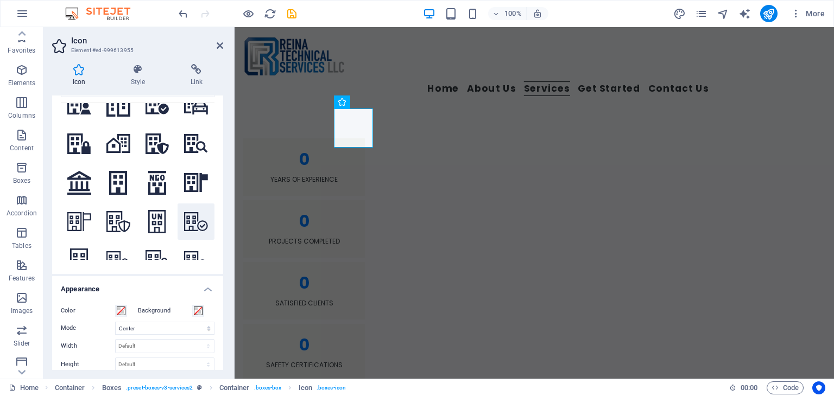
click at [189, 212] on icon at bounding box center [196, 221] width 24 height 19
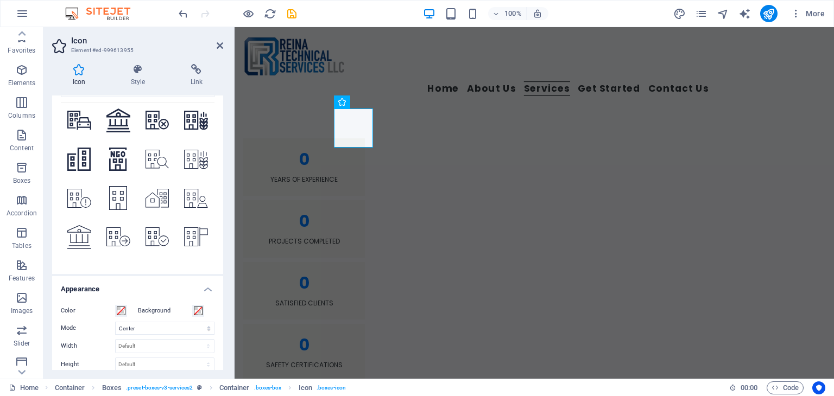
scroll to position [1371, 0]
click at [146, 227] on icon at bounding box center [158, 236] width 24 height 19
click at [796, 74] on div "Home About Us Services Get Started Contact Us" at bounding box center [535, 68] width 600 height 83
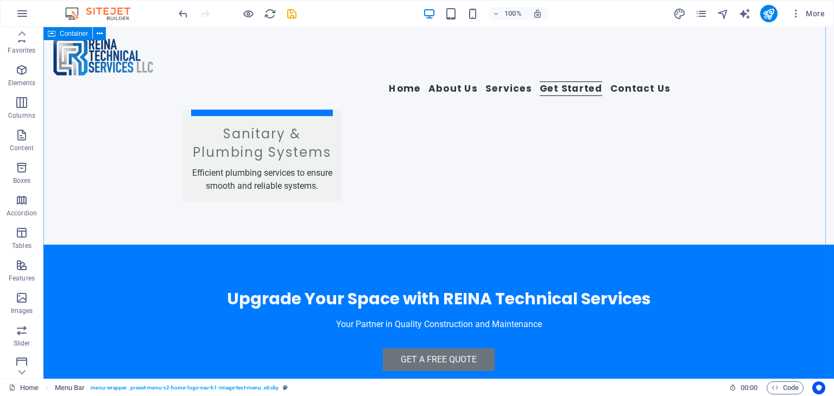
scroll to position [2900, 0]
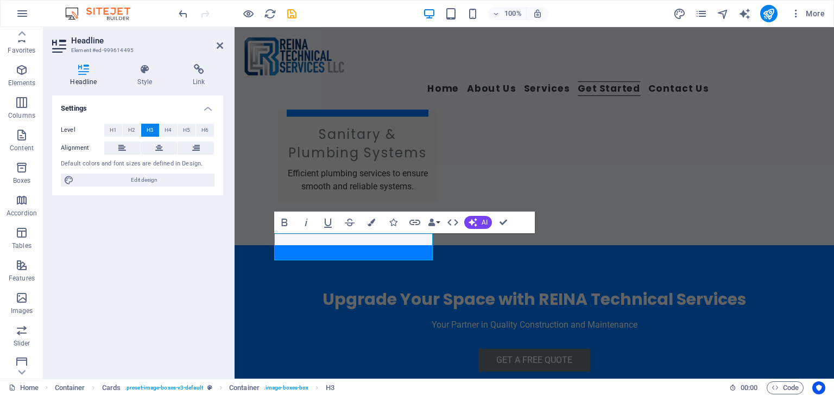
click at [192, 257] on div "Settings Level H1 H2 H3 H4 H5 H6 Alignment Default colors and font sizes are de…" at bounding box center [137, 233] width 171 height 275
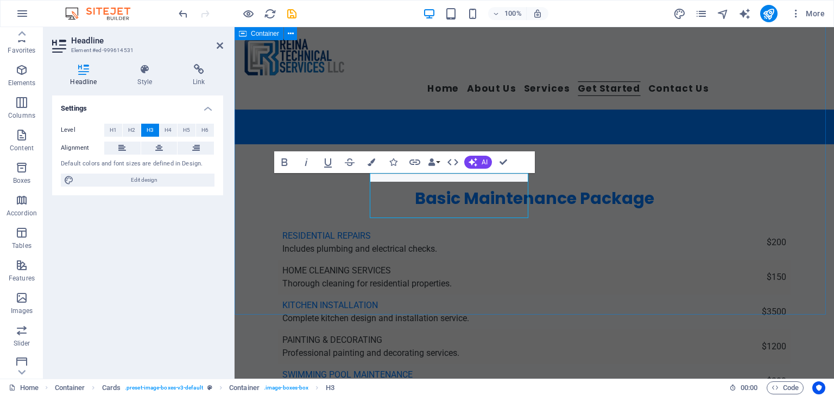
scroll to position [3172, 0]
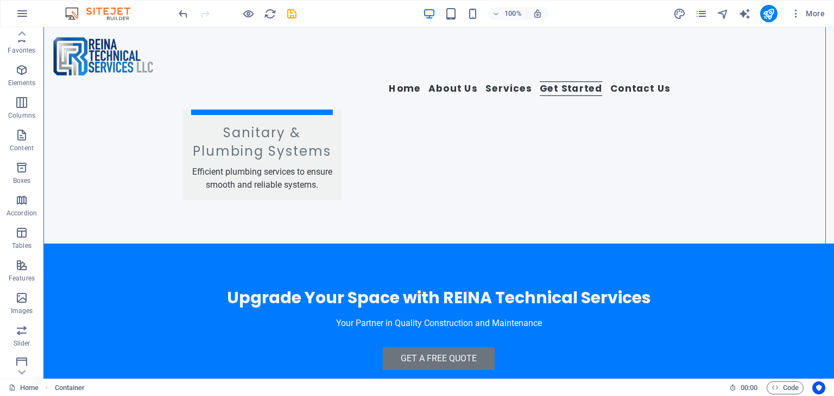
scroll to position [2901, 0]
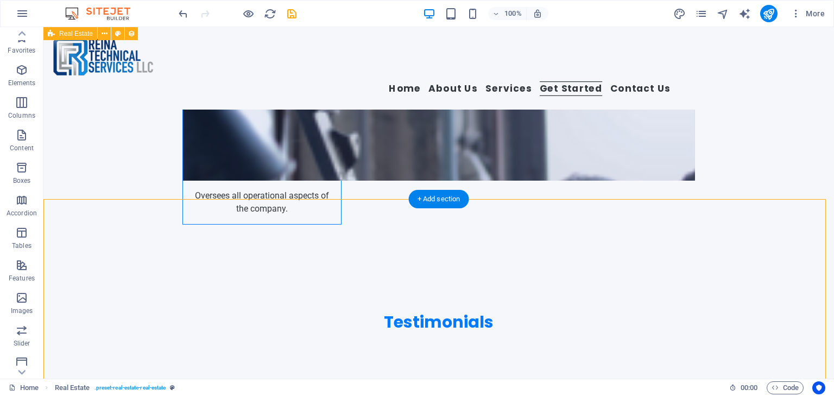
scroll to position [5508, 0]
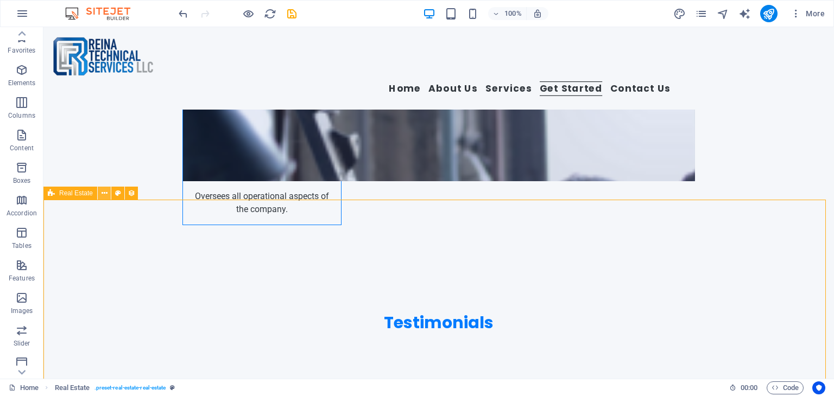
click at [102, 196] on icon at bounding box center [105, 193] width 6 height 11
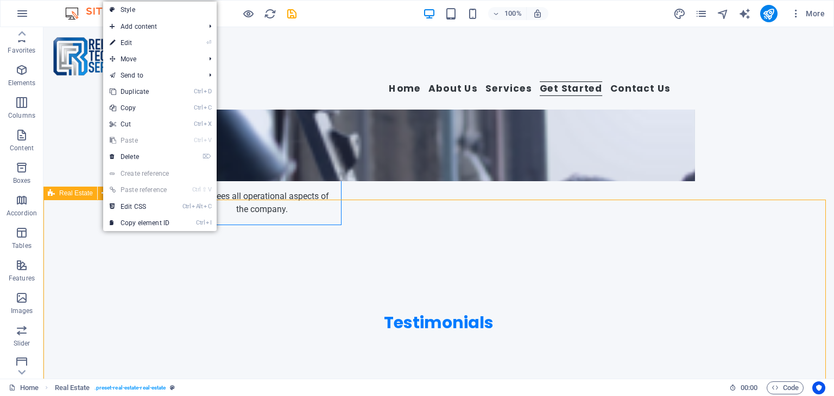
click at [86, 194] on span "Real Estate" at bounding box center [76, 193] width 34 height 7
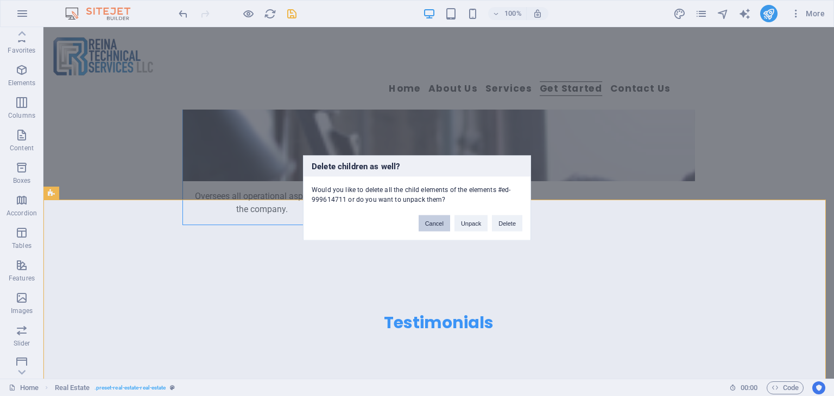
click at [441, 221] on button "Cancel" at bounding box center [435, 224] width 32 height 16
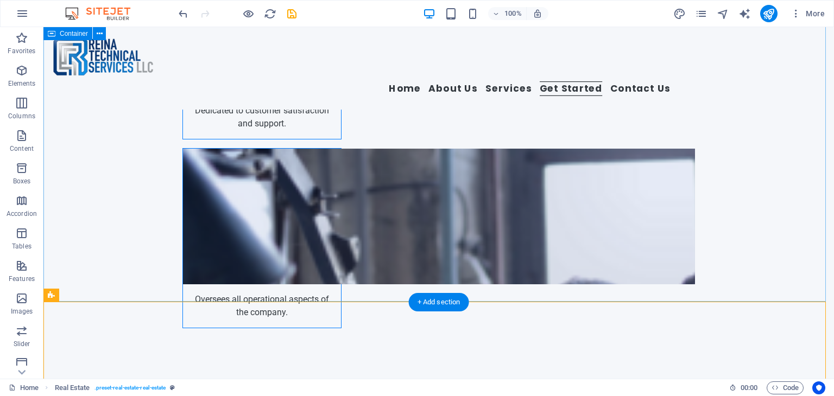
scroll to position [5405, 0]
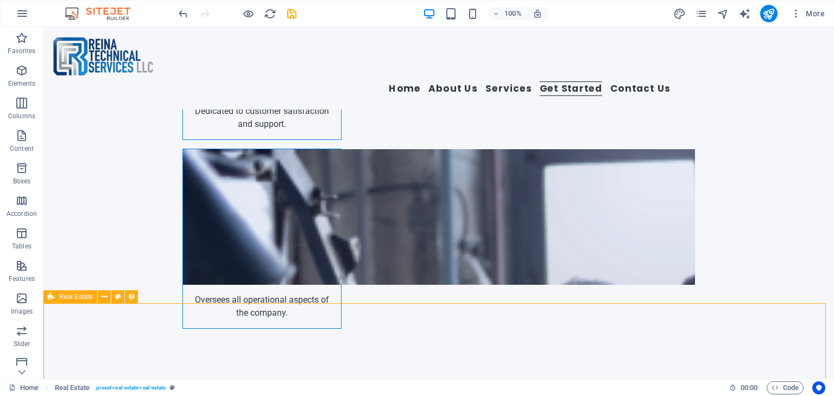
click at [70, 297] on span "Real Estate" at bounding box center [76, 297] width 34 height 7
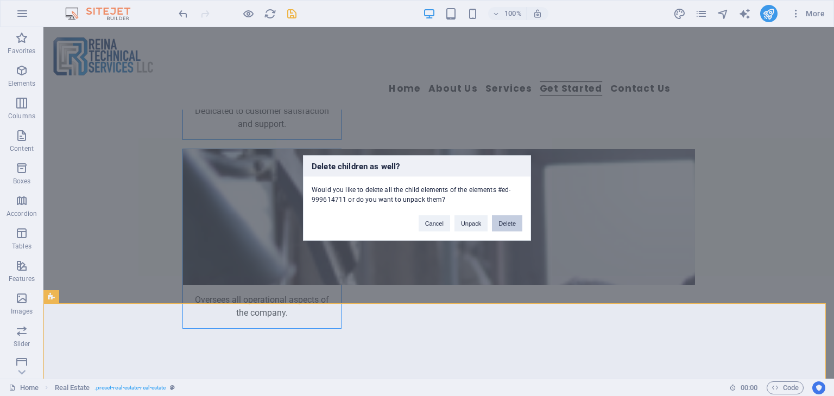
click at [509, 224] on button "Delete" at bounding box center [507, 224] width 30 height 16
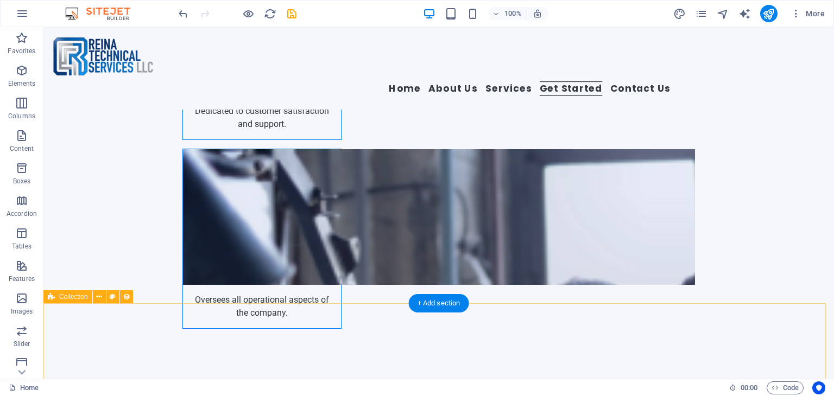
click at [99, 301] on icon at bounding box center [99, 297] width 6 height 11
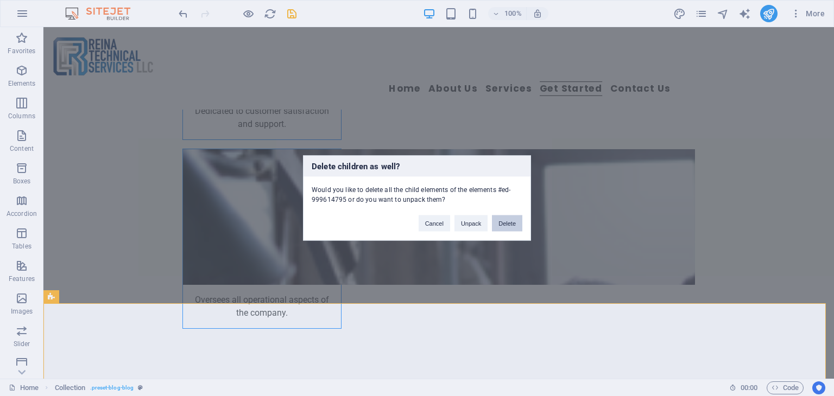
click at [512, 219] on button "Delete" at bounding box center [507, 224] width 30 height 16
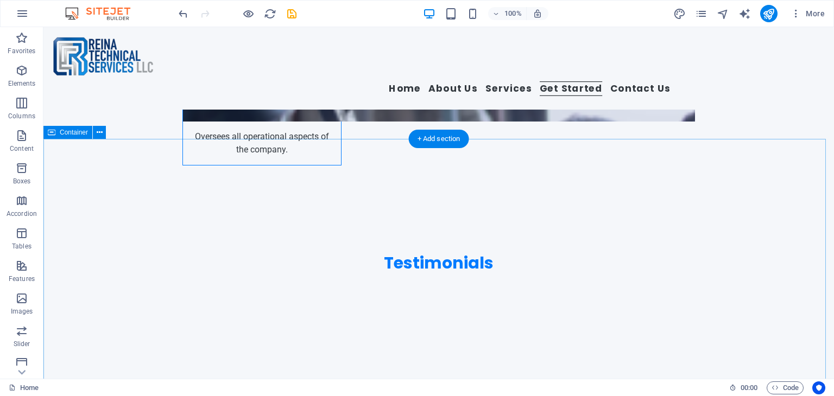
scroll to position [5568, 0]
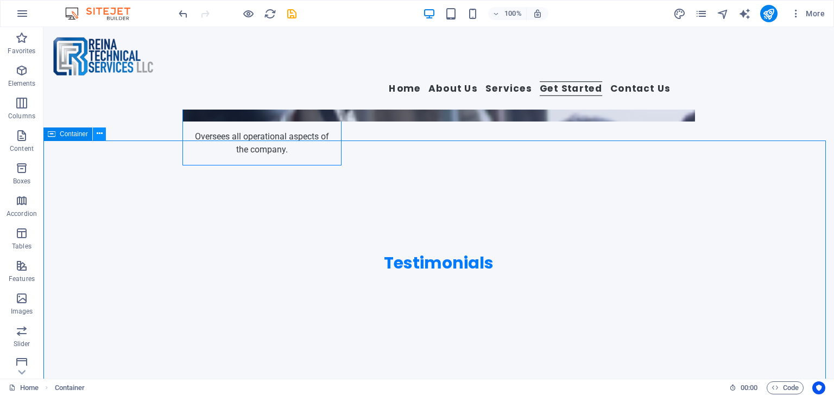
click at [101, 135] on icon at bounding box center [100, 133] width 6 height 11
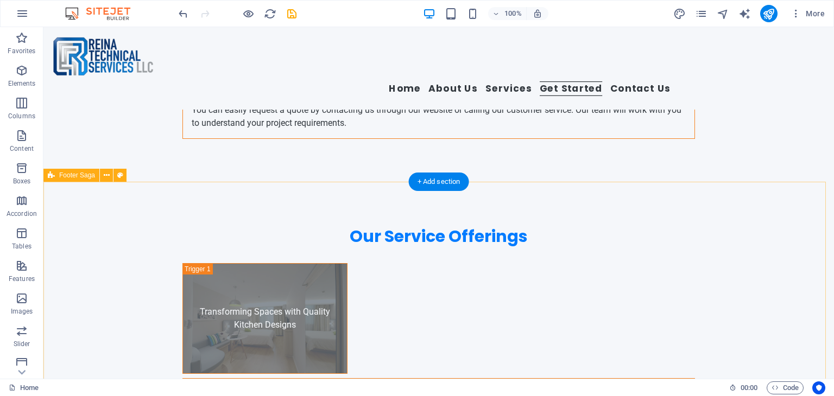
scroll to position [7104, 0]
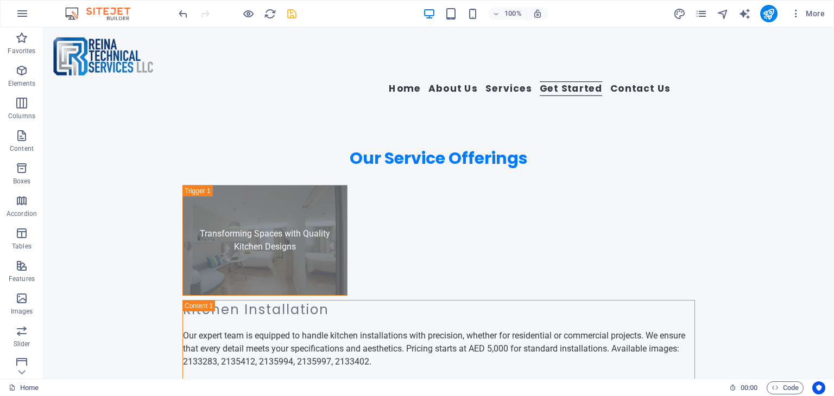
click at [288, 15] on icon "save" at bounding box center [292, 14] width 12 height 12
checkbox input "false"
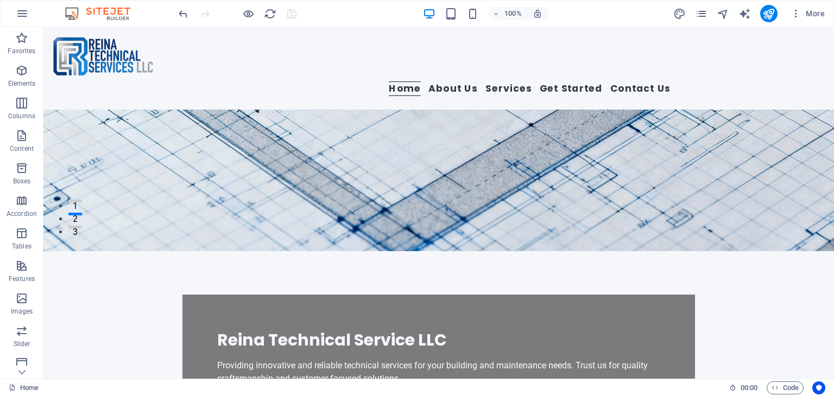
scroll to position [0, 0]
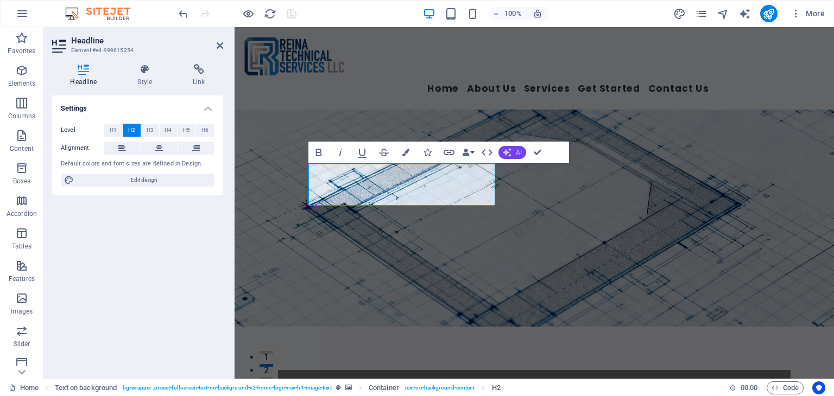
click at [511, 151] on icon "button" at bounding box center [507, 152] width 9 height 9
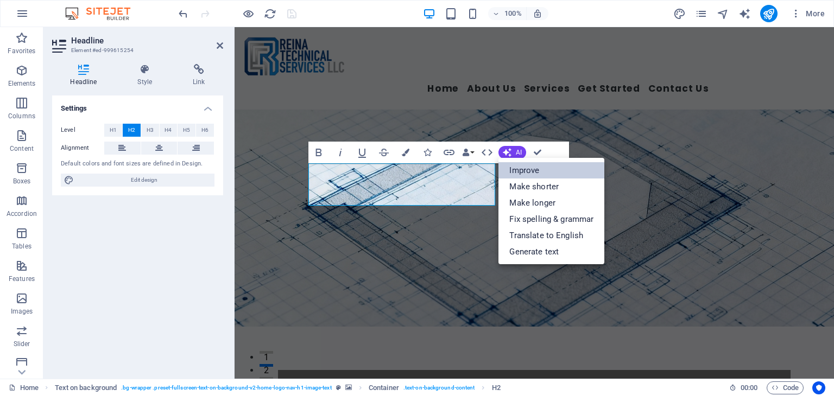
click at [536, 173] on link "Improve" at bounding box center [552, 170] width 106 height 16
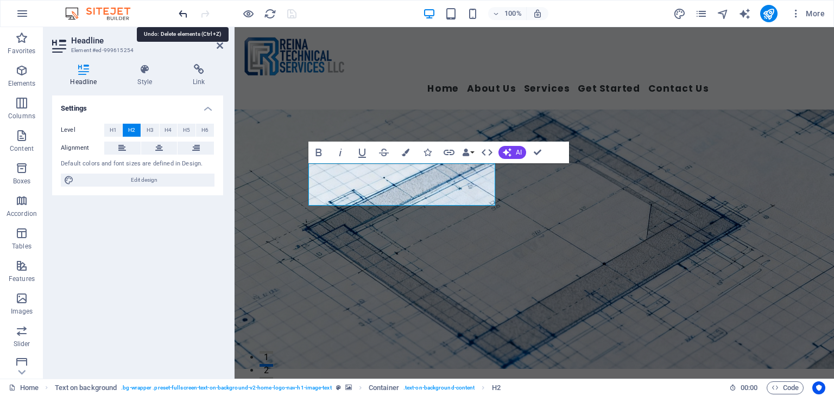
click at [187, 16] on icon "undo" at bounding box center [183, 14] width 12 height 12
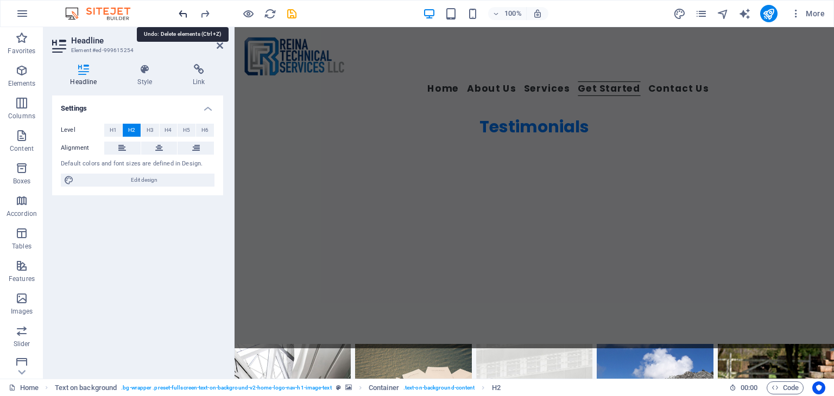
scroll to position [5770, 0]
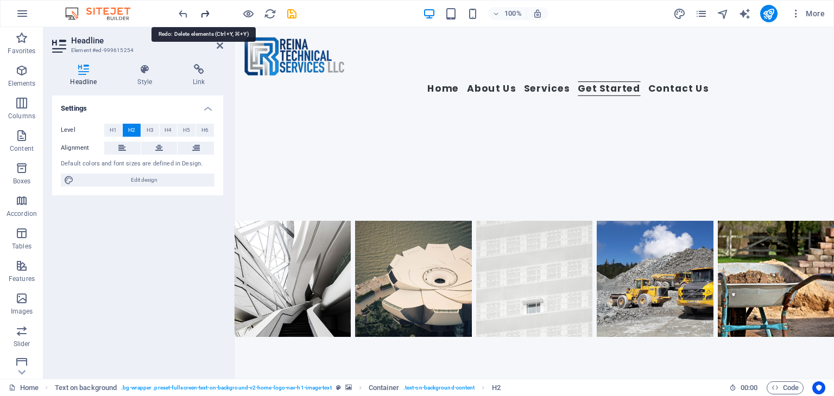
click at [203, 14] on icon "redo" at bounding box center [205, 14] width 12 height 12
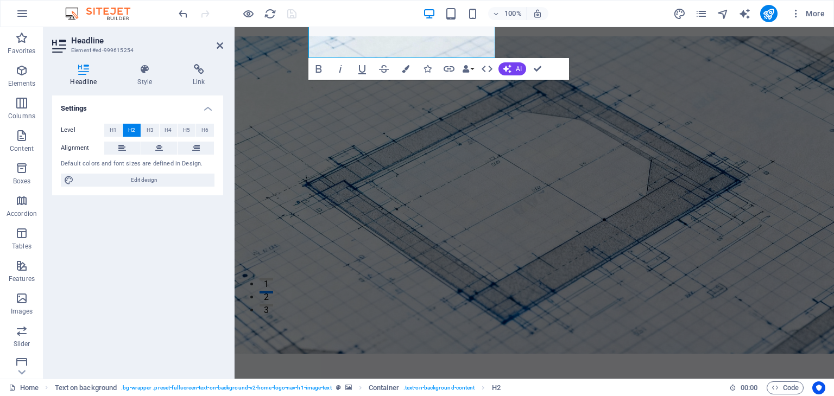
scroll to position [0, 0]
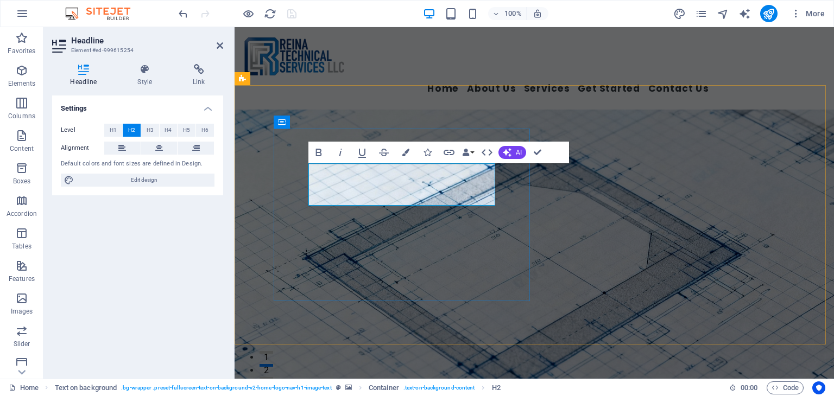
click at [606, 126] on figure at bounding box center [535, 269] width 600 height 318
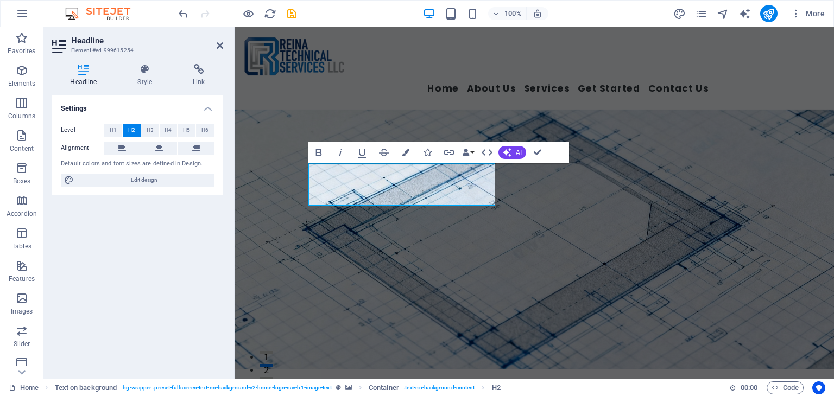
click at [663, 230] on figure at bounding box center [535, 240] width 600 height 260
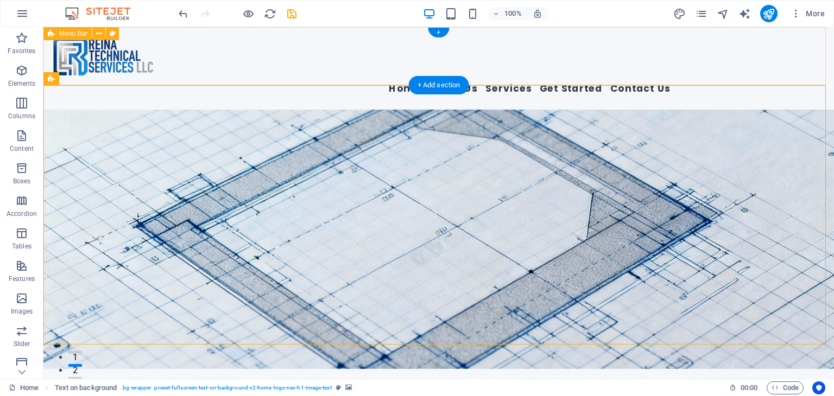
click at [187, 50] on div "Home About Us Services Get Started Contact Us" at bounding box center [438, 68] width 791 height 83
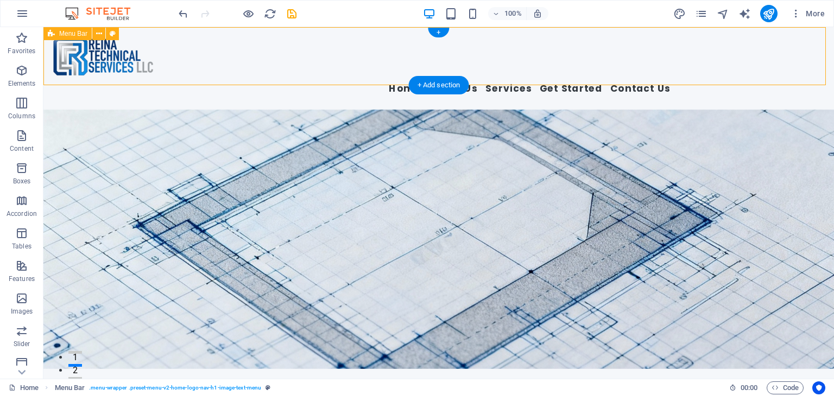
click at [187, 47] on div "Home About Us Services Get Started Contact Us" at bounding box center [438, 68] width 791 height 83
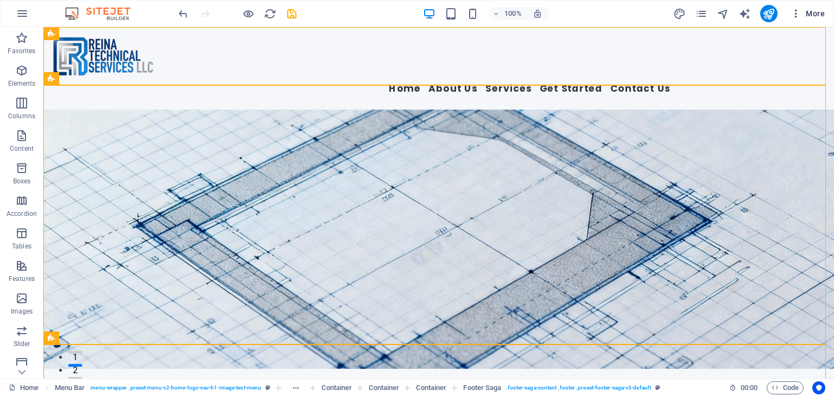
click at [798, 16] on icon "button" at bounding box center [796, 13] width 11 height 11
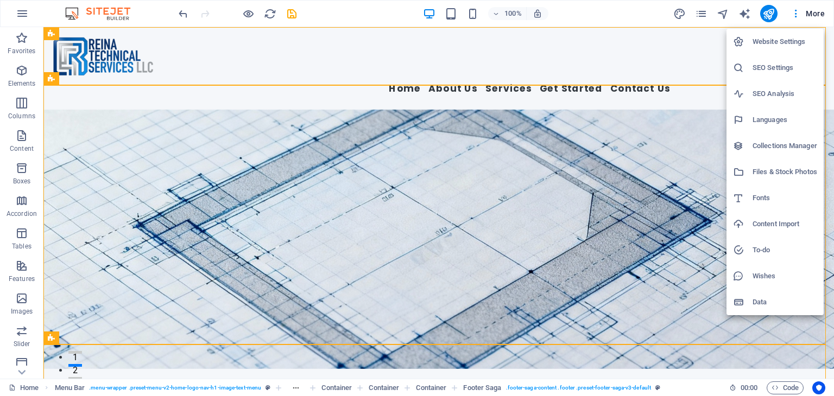
click at [761, 194] on h6 "Fonts" at bounding box center [785, 198] width 65 height 13
select select "popularity"
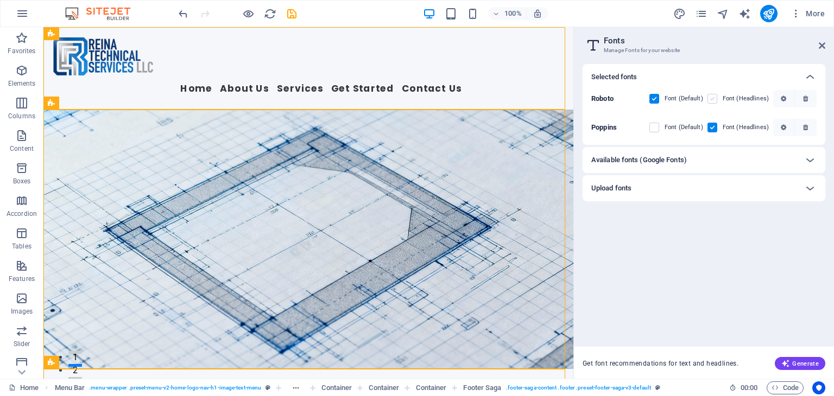
click at [714, 100] on label at bounding box center [713, 99] width 10 height 10
click at [0, 0] on input "checkbox" at bounding box center [0, 0] width 0 height 0
click at [714, 126] on label at bounding box center [713, 128] width 10 height 10
click at [0, 0] on input "checkbox" at bounding box center [0, 0] width 0 height 0
click at [713, 99] on label at bounding box center [713, 99] width 10 height 10
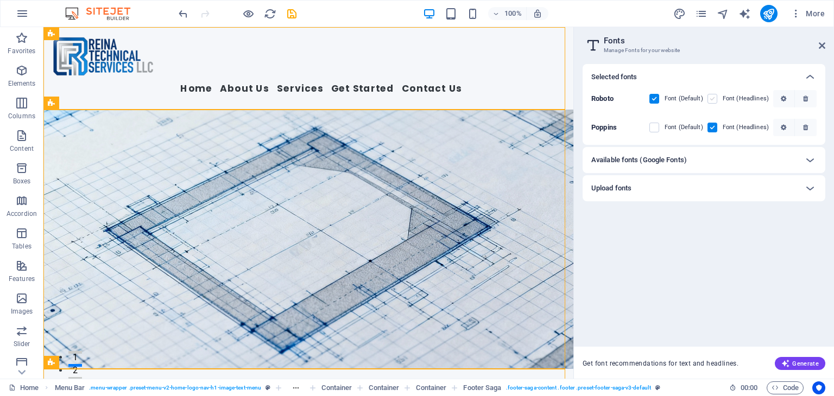
click at [0, 0] on input "checkbox" at bounding box center [0, 0] width 0 height 0
click at [714, 127] on label at bounding box center [713, 128] width 10 height 10
click at [0, 0] on input "checkbox" at bounding box center [0, 0] width 0 height 0
click at [781, 155] on div "Available fonts (Google Fonts)" at bounding box center [694, 160] width 206 height 13
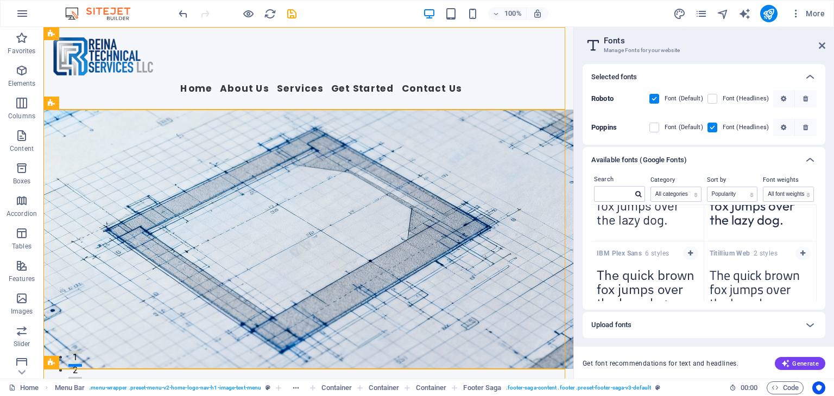
scroll to position [1240, 0]
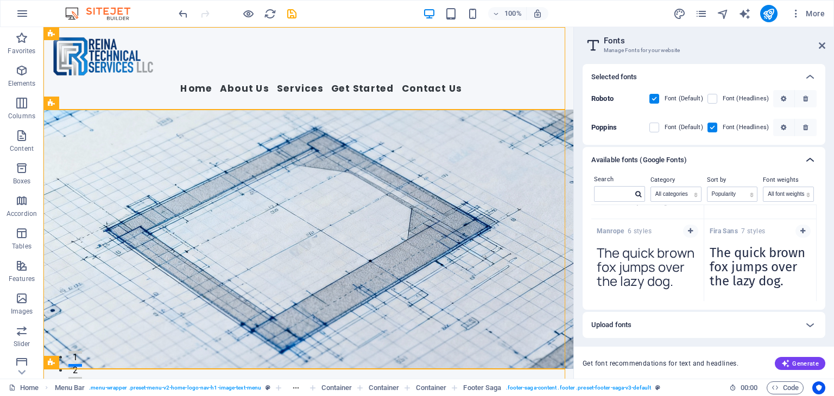
click at [808, 159] on icon at bounding box center [810, 160] width 13 height 13
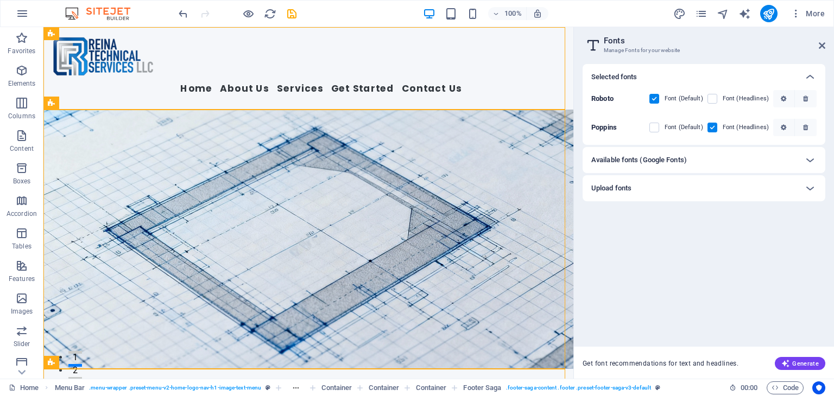
click at [769, 188] on div "Upload fonts" at bounding box center [694, 188] width 206 height 13
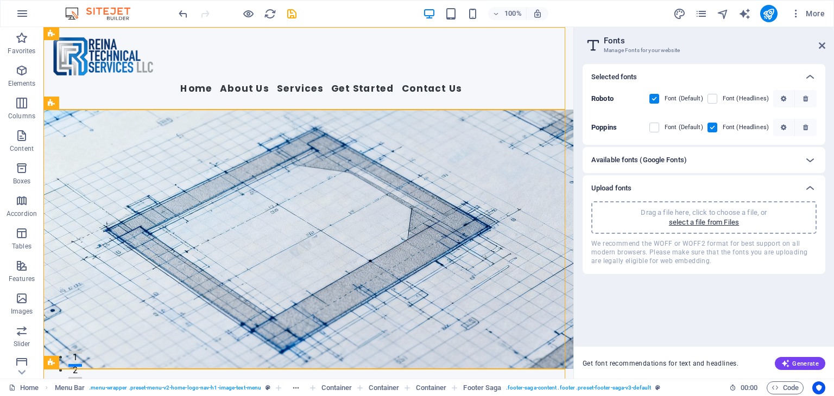
click at [769, 187] on div "Upload fonts" at bounding box center [694, 188] width 206 height 13
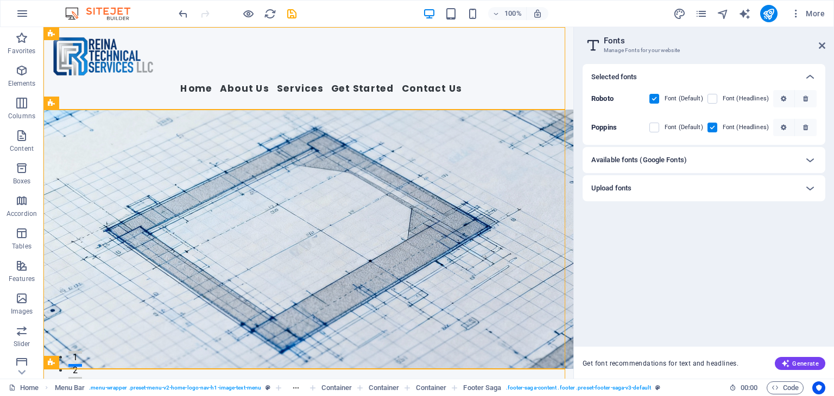
click at [769, 163] on div "Available fonts (Google Fonts)" at bounding box center [694, 160] width 206 height 13
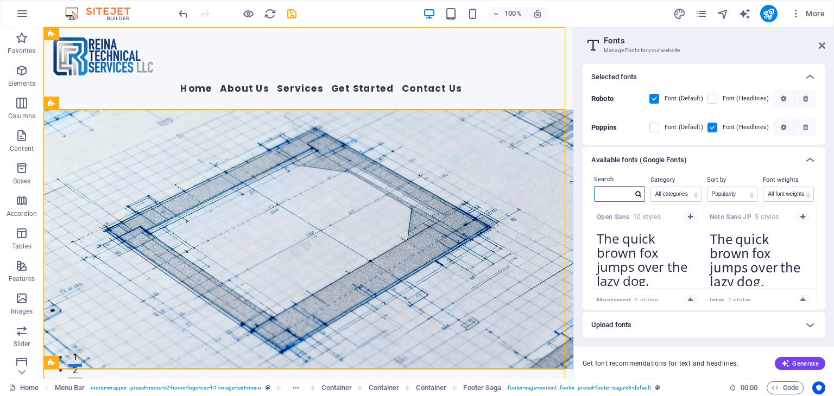
click at [610, 197] on input "text" at bounding box center [614, 194] width 38 height 14
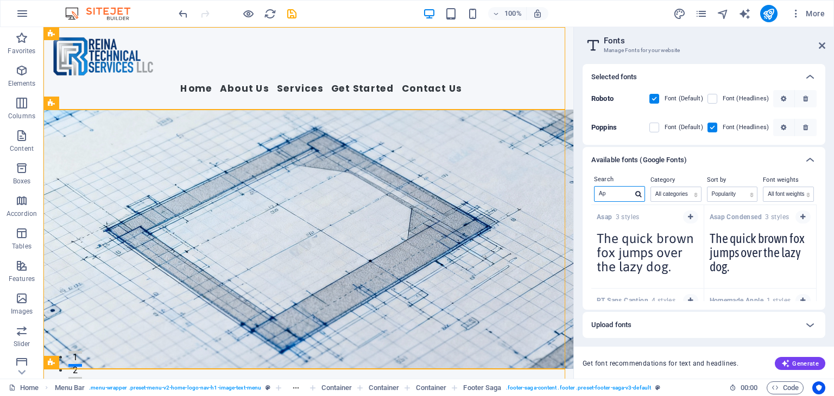
type input "A"
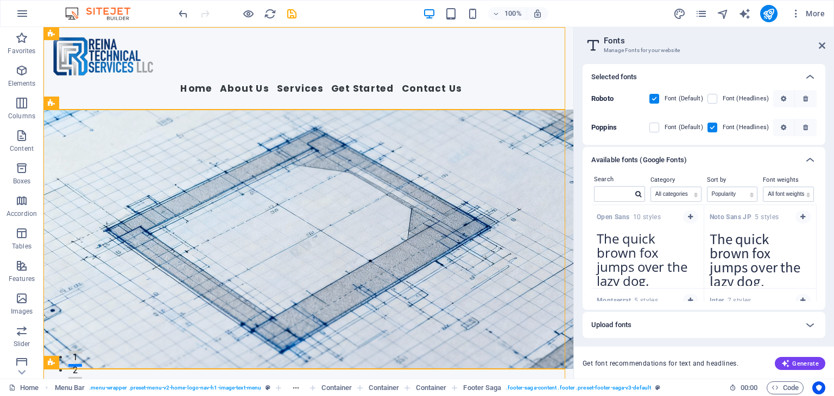
click at [715, 155] on div "Available fonts (Google Fonts)" at bounding box center [694, 160] width 206 height 13
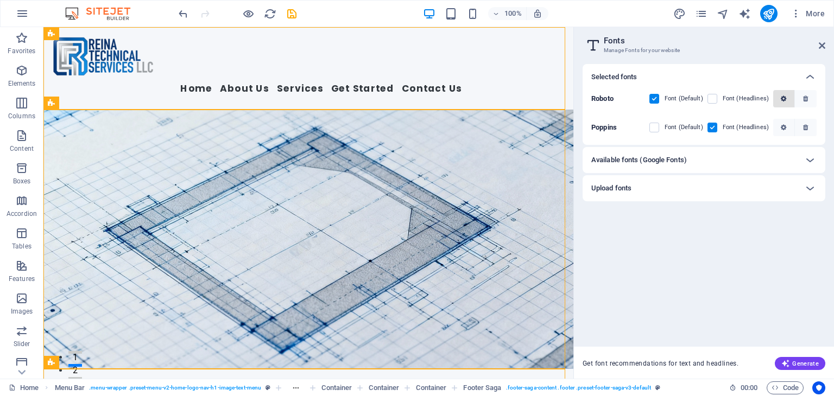
click at [782, 103] on button "button" at bounding box center [784, 98] width 22 height 17
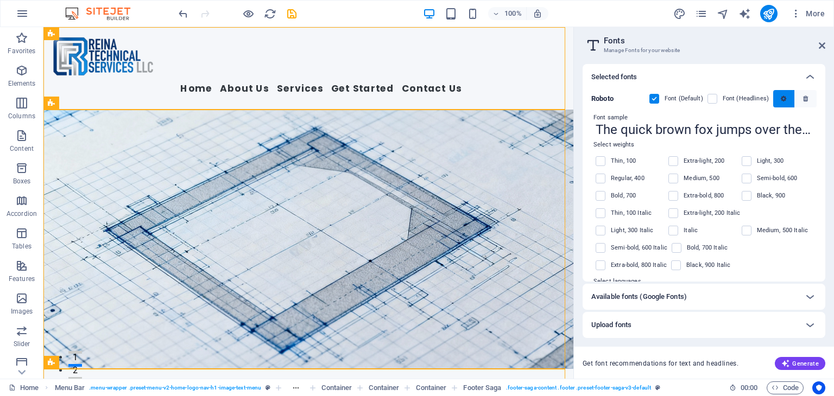
click at [781, 102] on icon "button" at bounding box center [783, 99] width 5 height 7
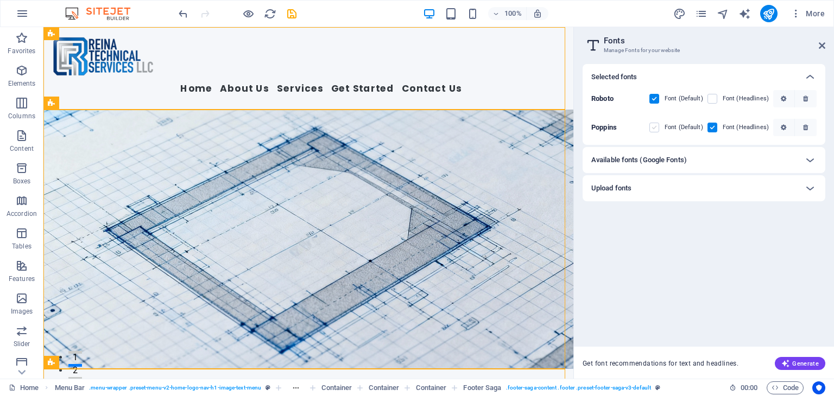
click at [659, 127] on label at bounding box center [655, 128] width 10 height 10
click at [0, 0] on input "checkbox" at bounding box center [0, 0] width 0 height 0
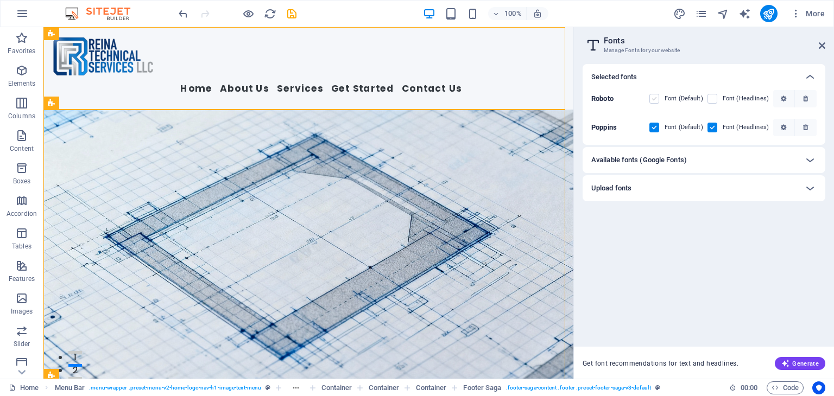
click at [656, 100] on label at bounding box center [655, 99] width 10 height 10
click at [0, 0] on input "checkbox" at bounding box center [0, 0] width 0 height 0
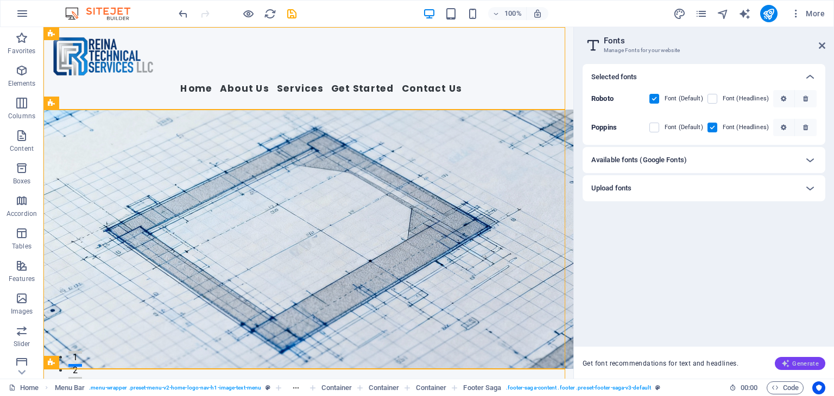
click at [796, 362] on span "Generate" at bounding box center [800, 364] width 37 height 9
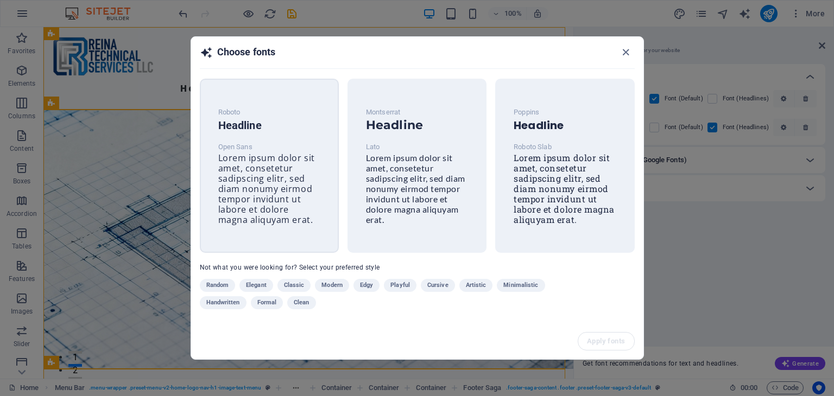
click at [276, 135] on div "Roboto Headline Open Sans Lorem ipsum dolor sit amet, consetetur sadipscing eli…" at bounding box center [269, 165] width 119 height 137
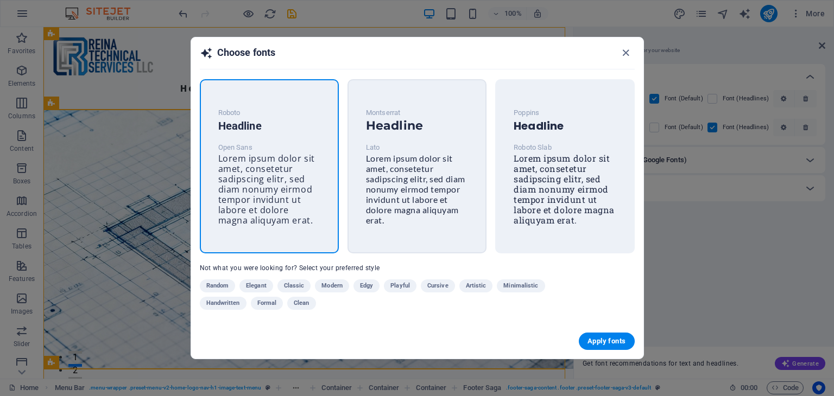
click at [402, 142] on p "Lato" at bounding box center [417, 147] width 102 height 13
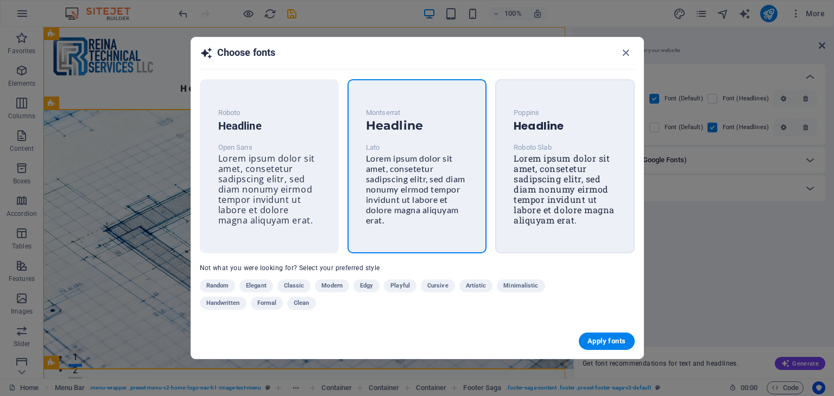
click at [546, 142] on p "Roboto Slab" at bounding box center [565, 147] width 102 height 13
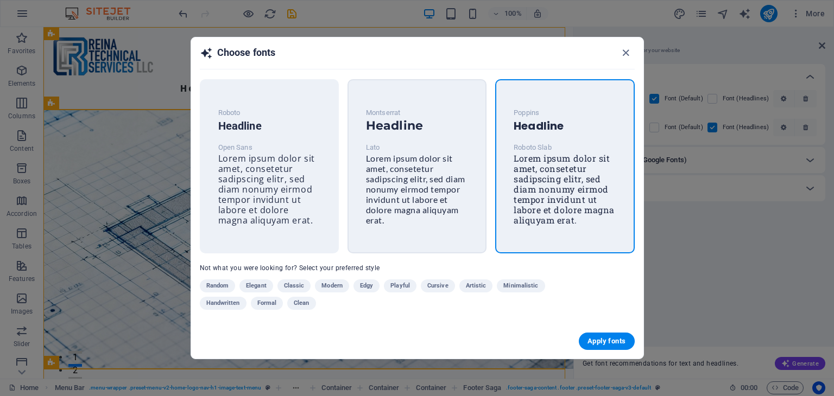
click at [411, 143] on p "Lato" at bounding box center [417, 147] width 102 height 13
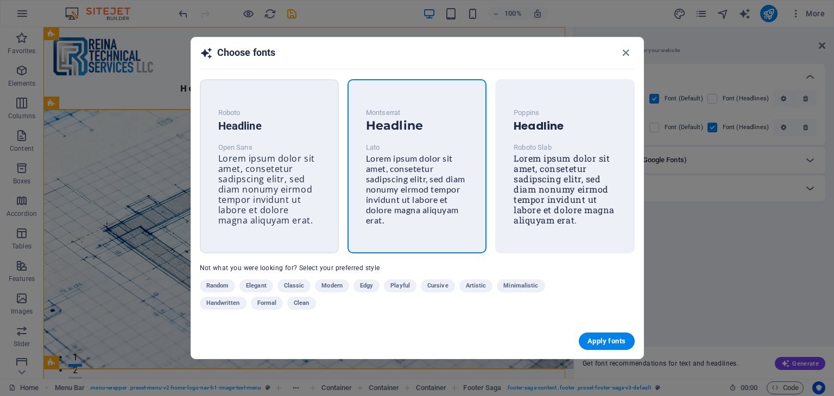
click at [304, 137] on div "Roboto Headline Open Sans Lorem ipsum dolor sit amet, consetetur sadipscing eli…" at bounding box center [269, 166] width 119 height 137
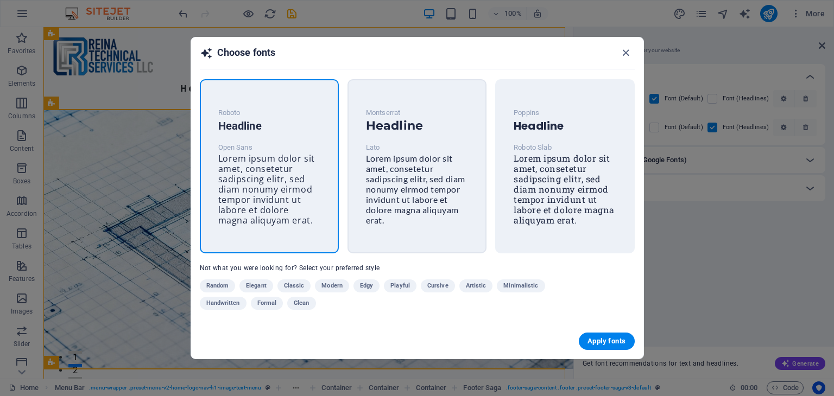
click at [423, 138] on div "[PERSON_NAME] Lato Lorem ipsum dolor sit amet, consetetur sadipscing elitr, sed…" at bounding box center [416, 166] width 119 height 137
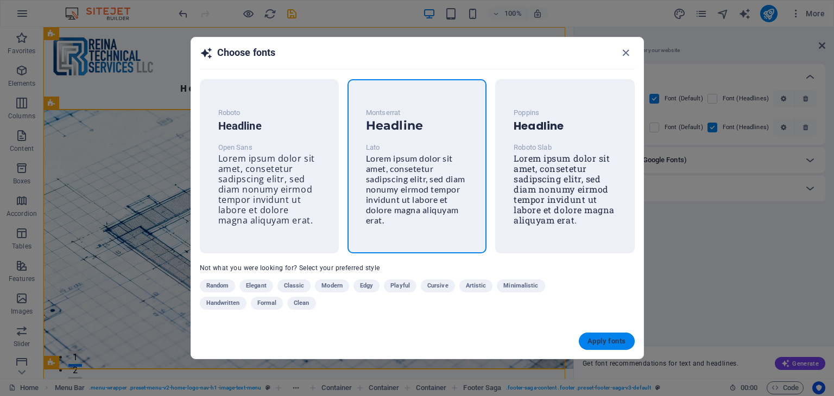
click at [600, 342] on span "Apply fonts" at bounding box center [607, 341] width 38 height 9
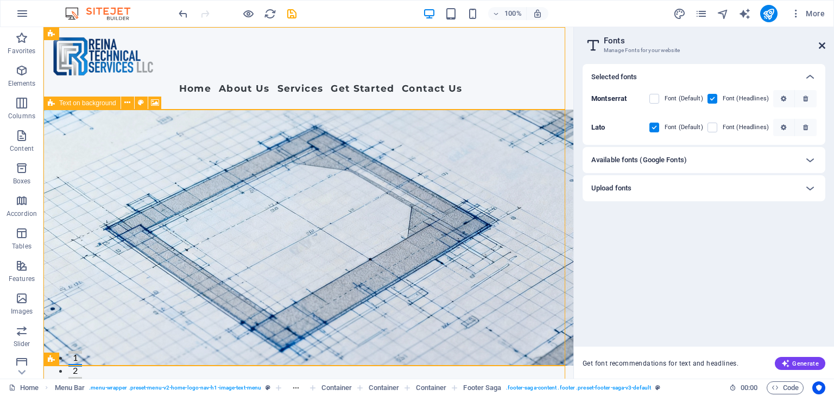
click at [822, 46] on icon at bounding box center [822, 45] width 7 height 9
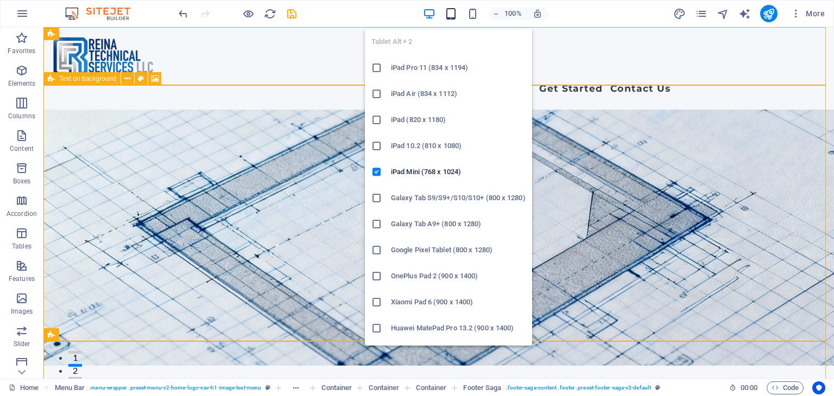
click at [452, 11] on icon "button" at bounding box center [451, 14] width 12 height 12
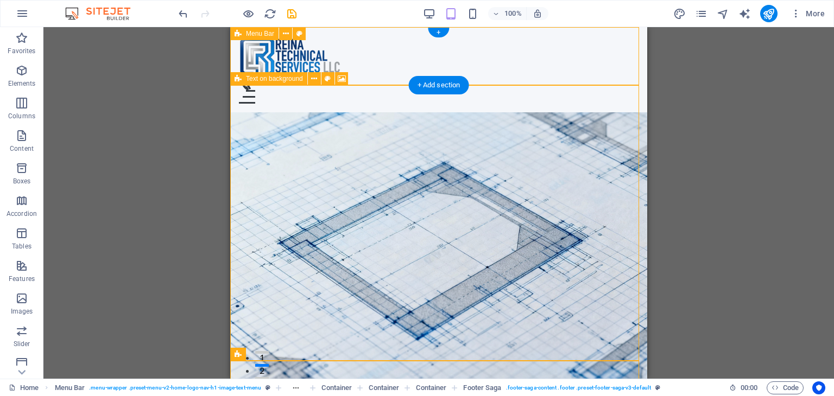
click at [626, 90] on div at bounding box center [439, 97] width 400 height 14
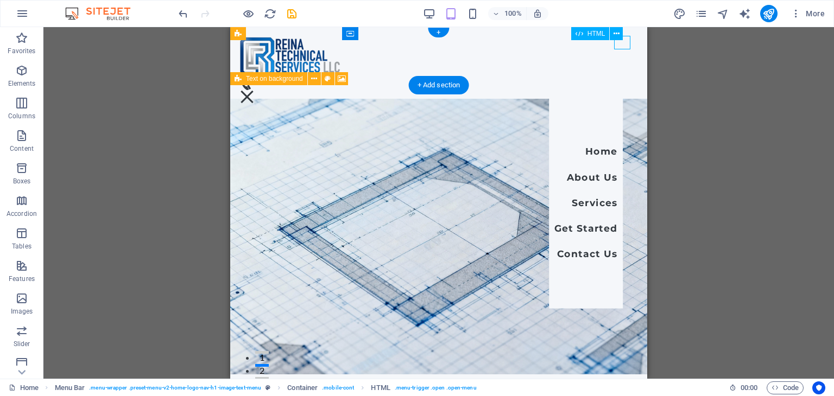
click at [255, 90] on div at bounding box center [247, 97] width 16 height 14
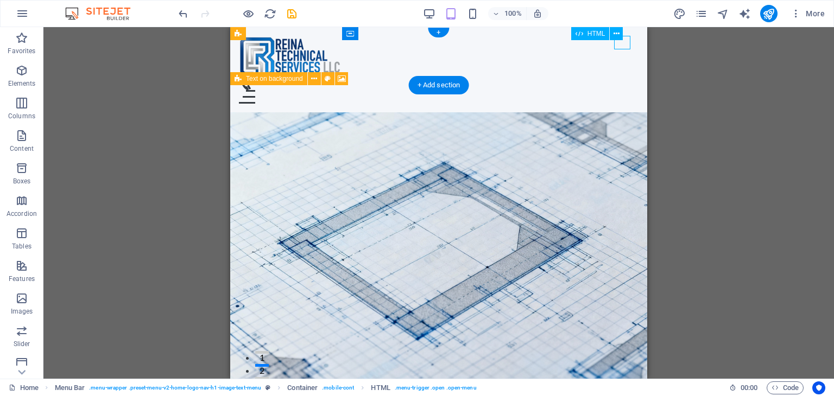
click at [626, 90] on div at bounding box center [439, 97] width 400 height 14
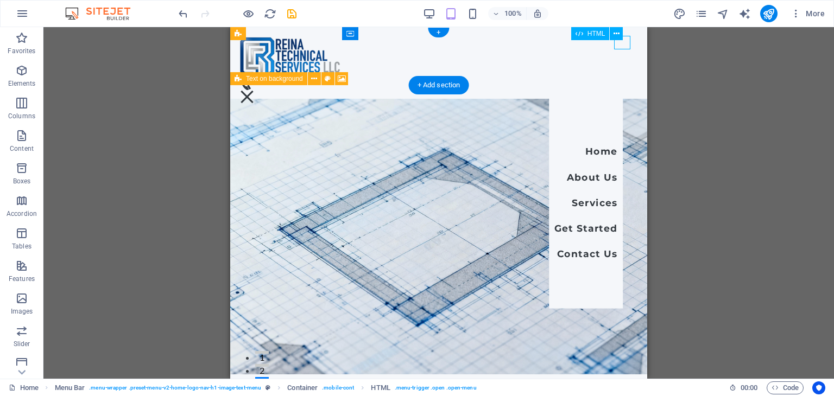
click at [255, 90] on div at bounding box center [247, 97] width 16 height 14
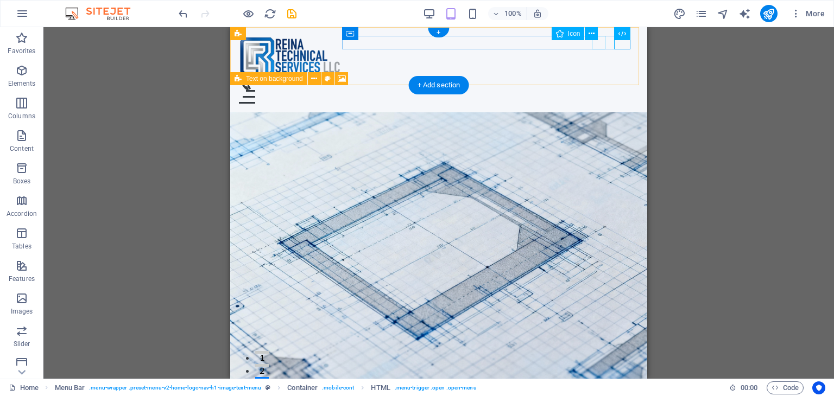
click at [600, 77] on figure at bounding box center [434, 84] width 391 height 14
click at [623, 90] on div at bounding box center [439, 97] width 400 height 14
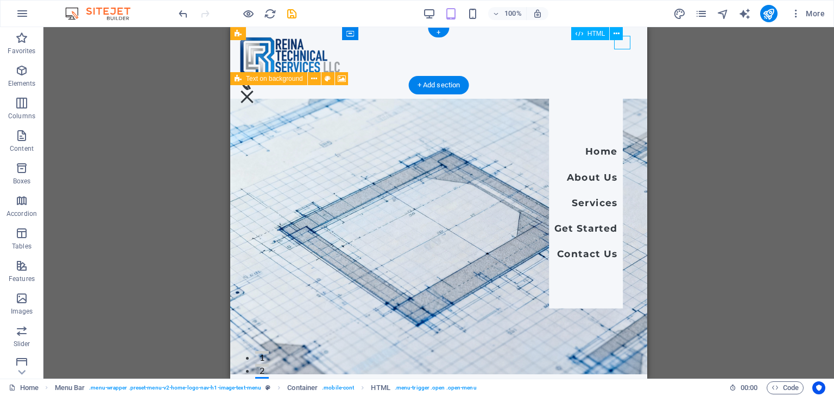
click at [255, 90] on div at bounding box center [247, 97] width 16 height 14
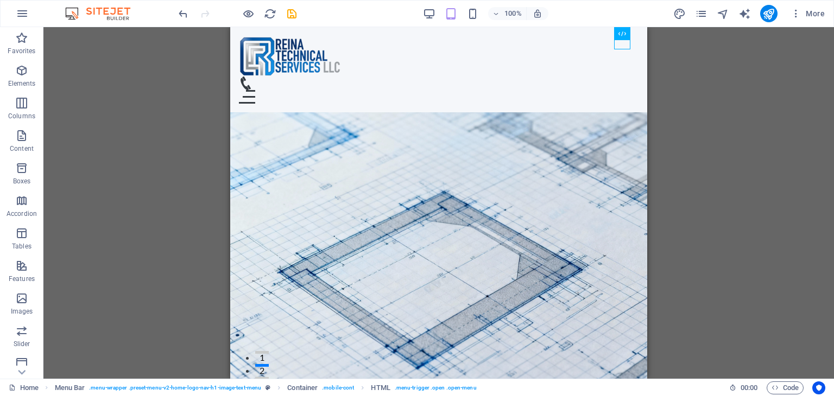
drag, startPoint x: 643, startPoint y: 146, endPoint x: 883, endPoint y: 58, distance: 255.0
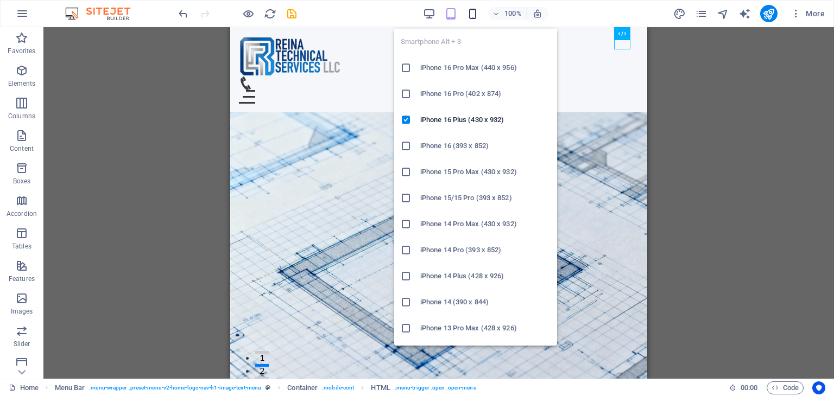
click at [471, 9] on icon "button" at bounding box center [473, 14] width 12 height 12
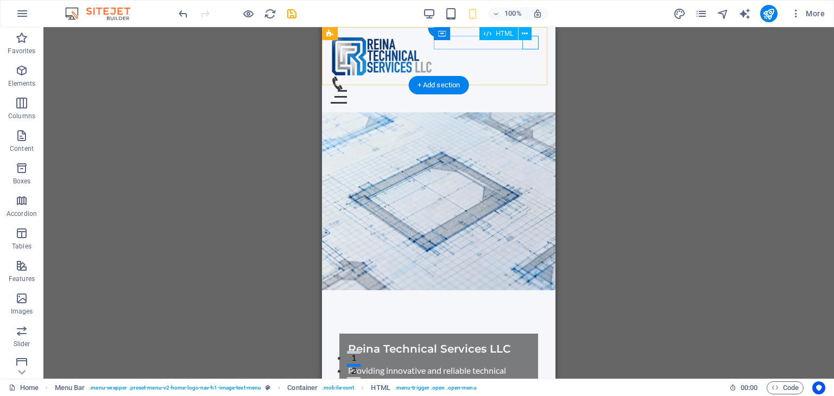
click at [535, 90] on div at bounding box center [439, 97] width 216 height 14
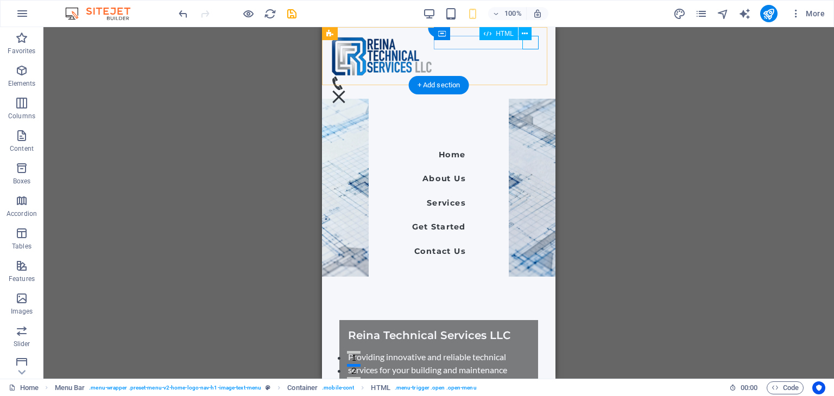
click at [347, 90] on div at bounding box center [339, 97] width 16 height 14
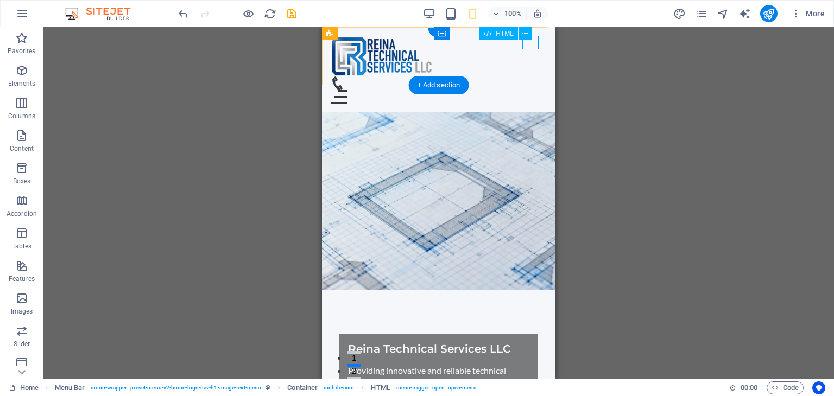
click at [535, 90] on div at bounding box center [439, 97] width 216 height 14
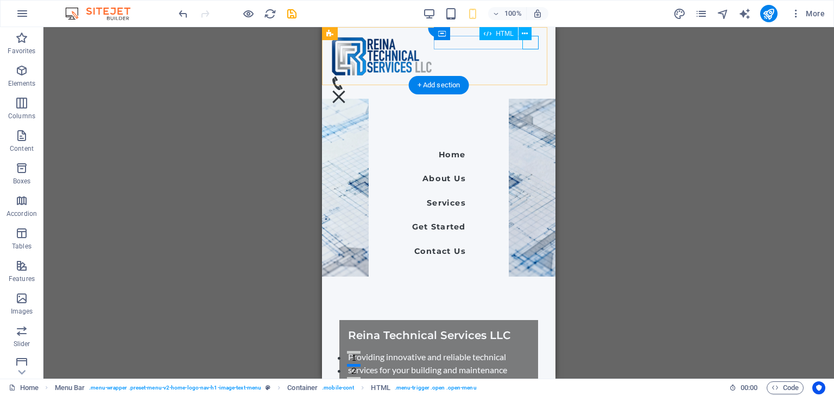
click at [347, 90] on div at bounding box center [339, 97] width 16 height 14
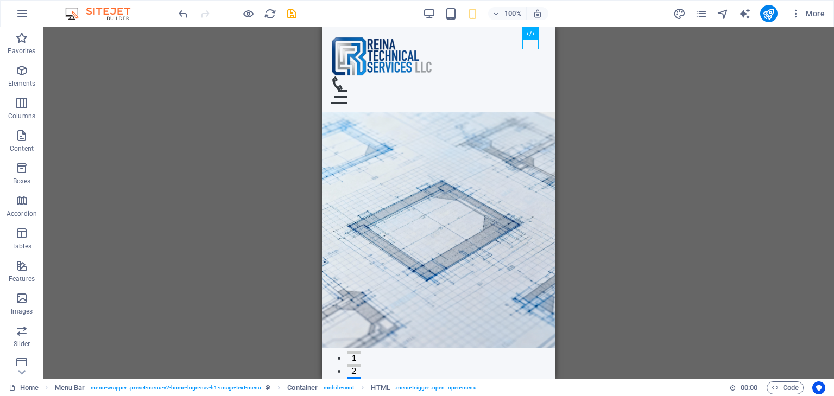
drag, startPoint x: 551, startPoint y: 167, endPoint x: 900, endPoint y: 47, distance: 369.1
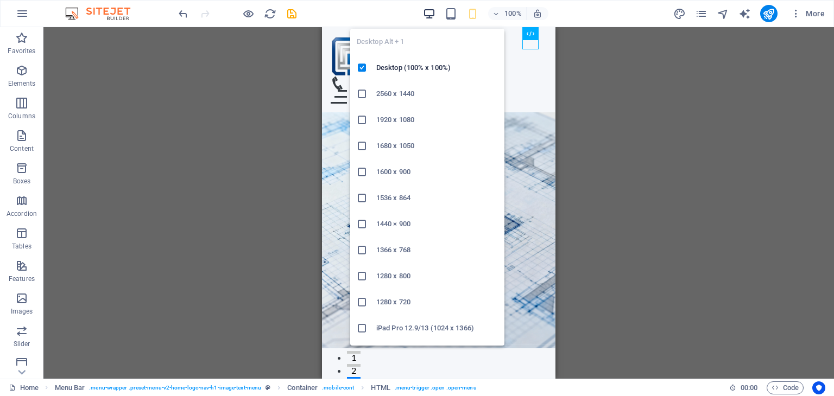
click at [432, 11] on icon "button" at bounding box center [429, 14] width 12 height 12
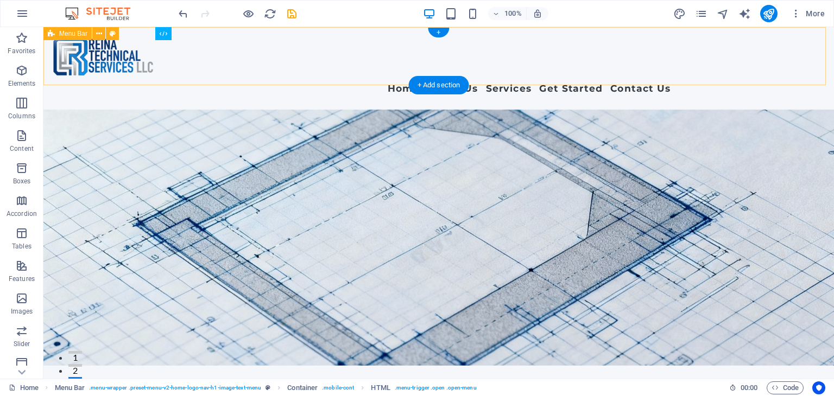
click at [736, 54] on div "Home About Us Services Get Started Contact Us" at bounding box center [438, 68] width 791 height 83
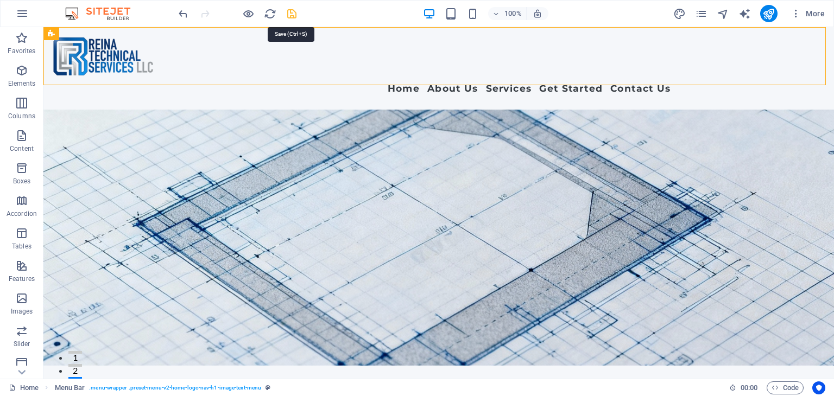
click at [287, 14] on icon "save" at bounding box center [292, 14] width 12 height 12
checkbox input "false"
